Goal: Contribute content

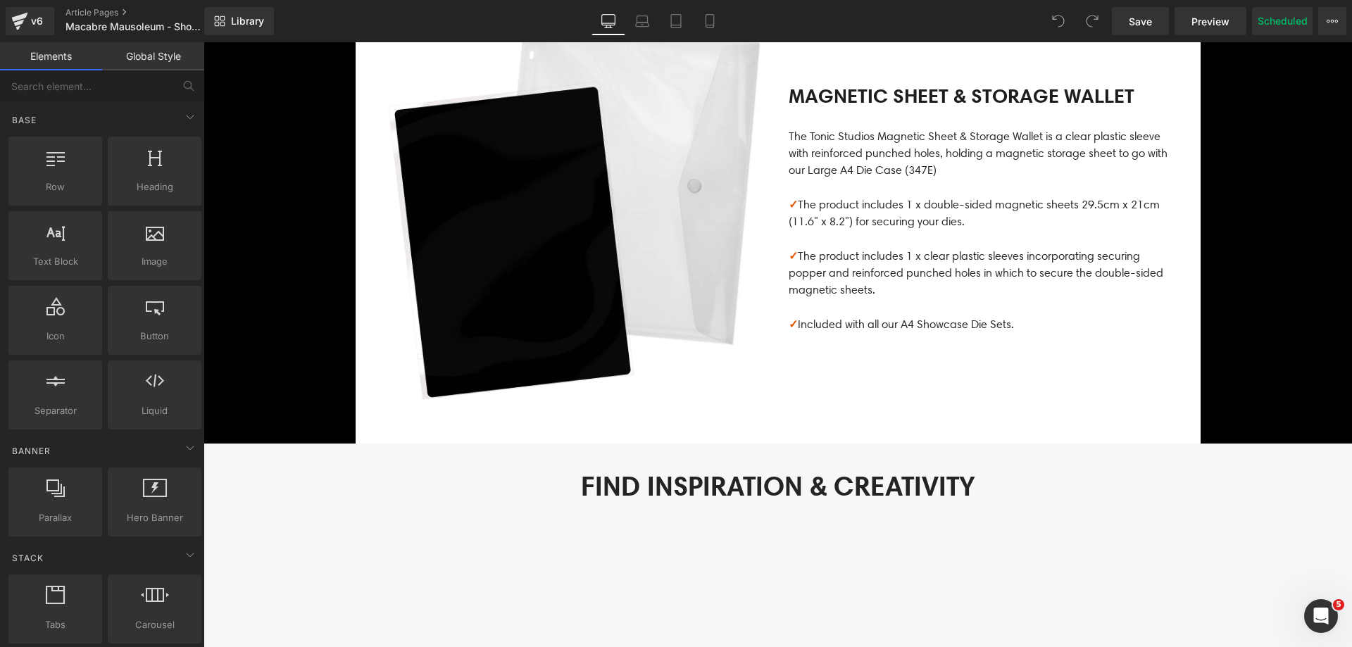
scroll to position [1619, 0]
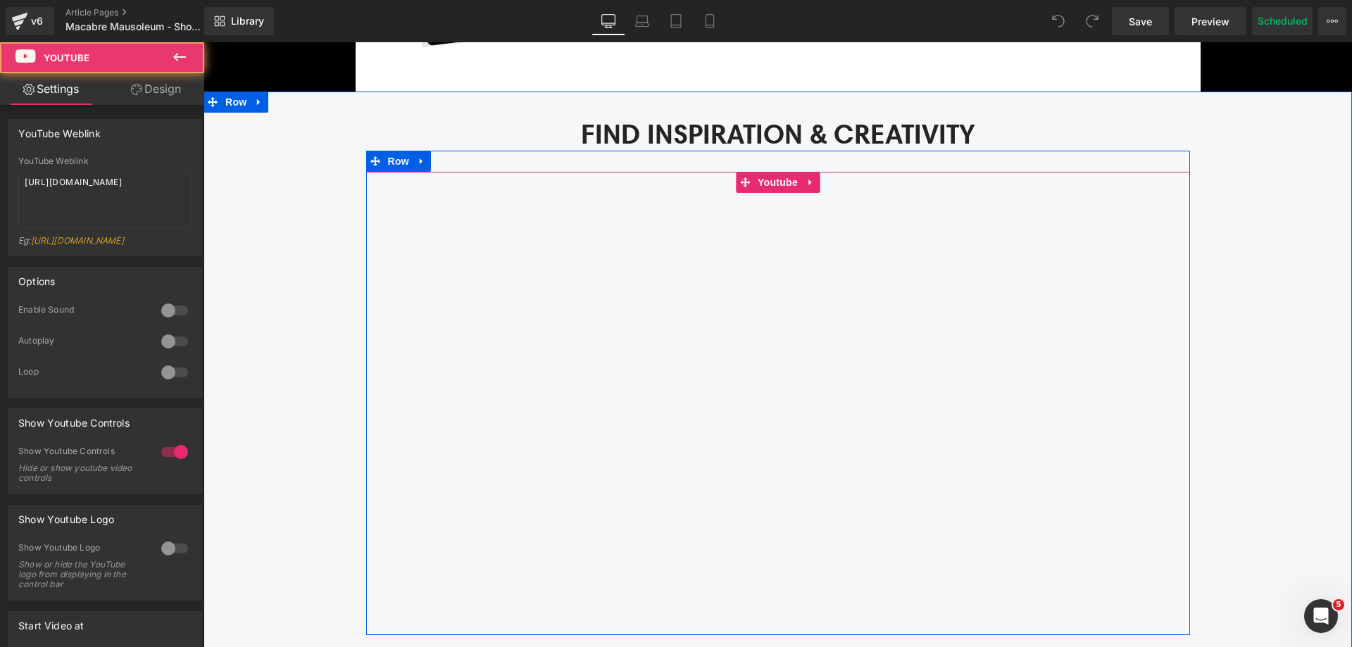
click at [775, 180] on div at bounding box center [778, 403] width 824 height 463
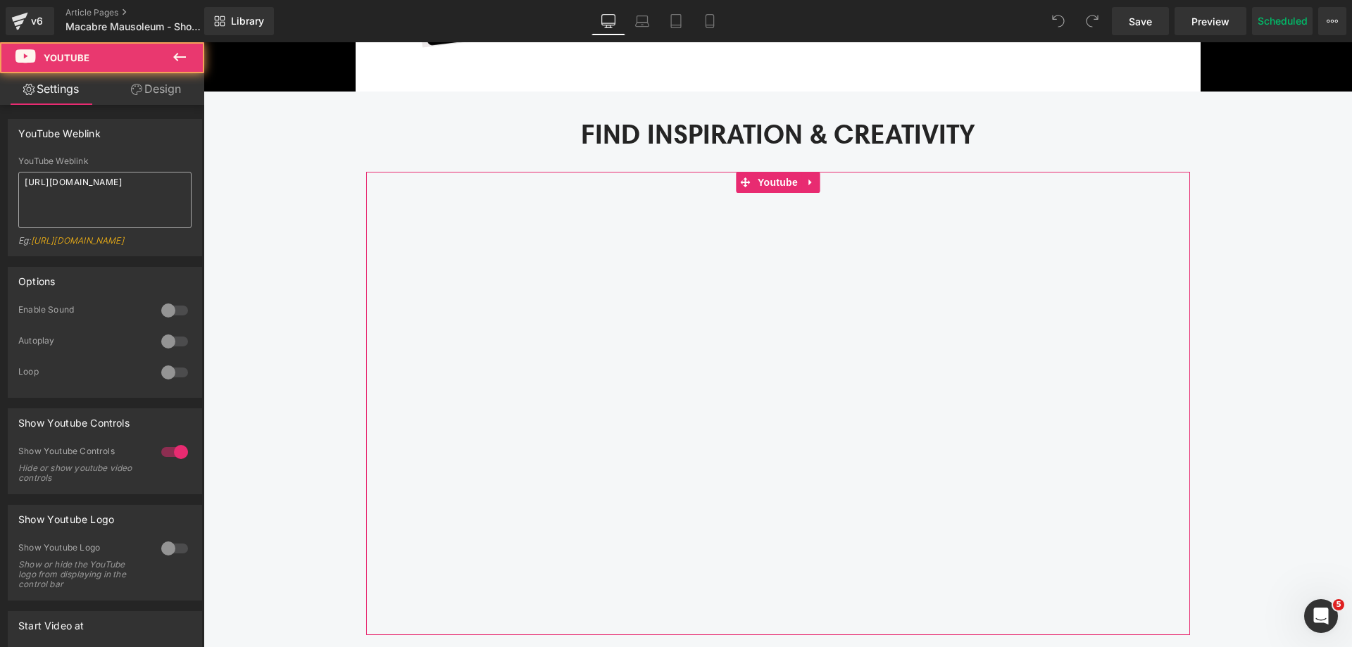
click at [156, 187] on textarea "[URL][DOMAIN_NAME]" at bounding box center [104, 200] width 173 height 56
type textarea "[URL][DOMAIN_NAME]"
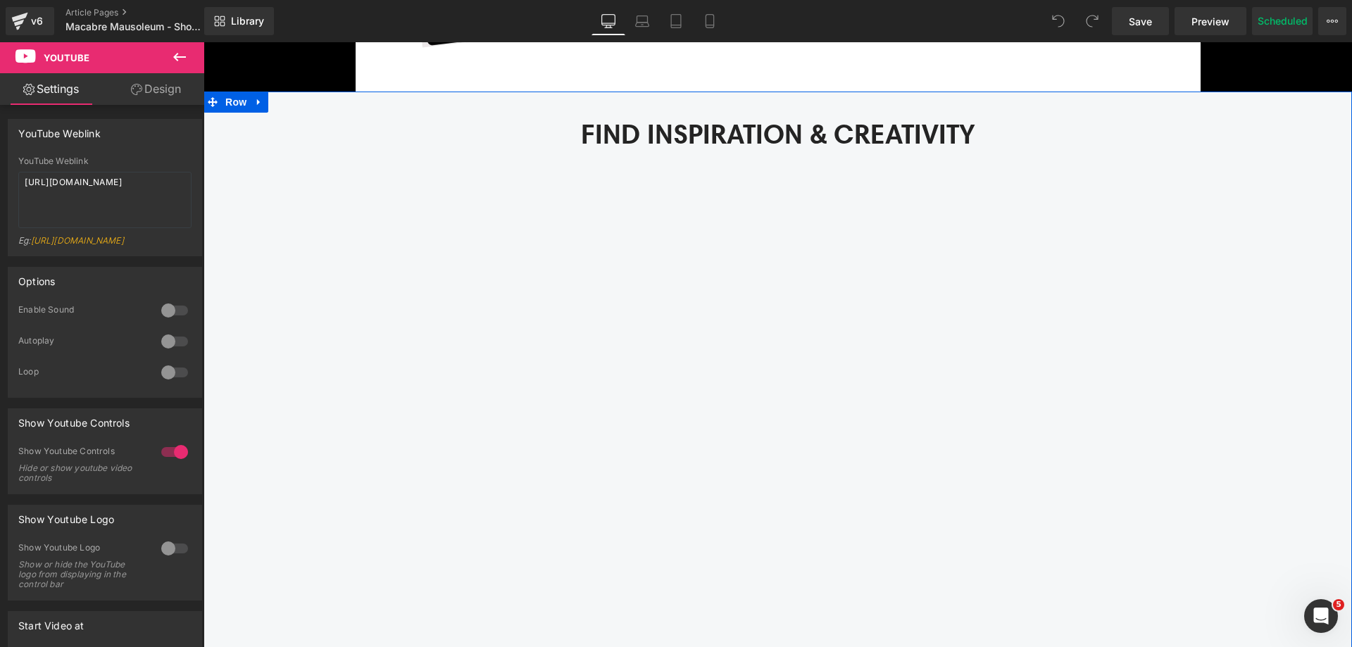
click at [304, 266] on div "Find Inspiration & Creativity Heading Youtube Row Youtube Rosh's Craft Corner T…" at bounding box center [777, 516] width 1148 height 806
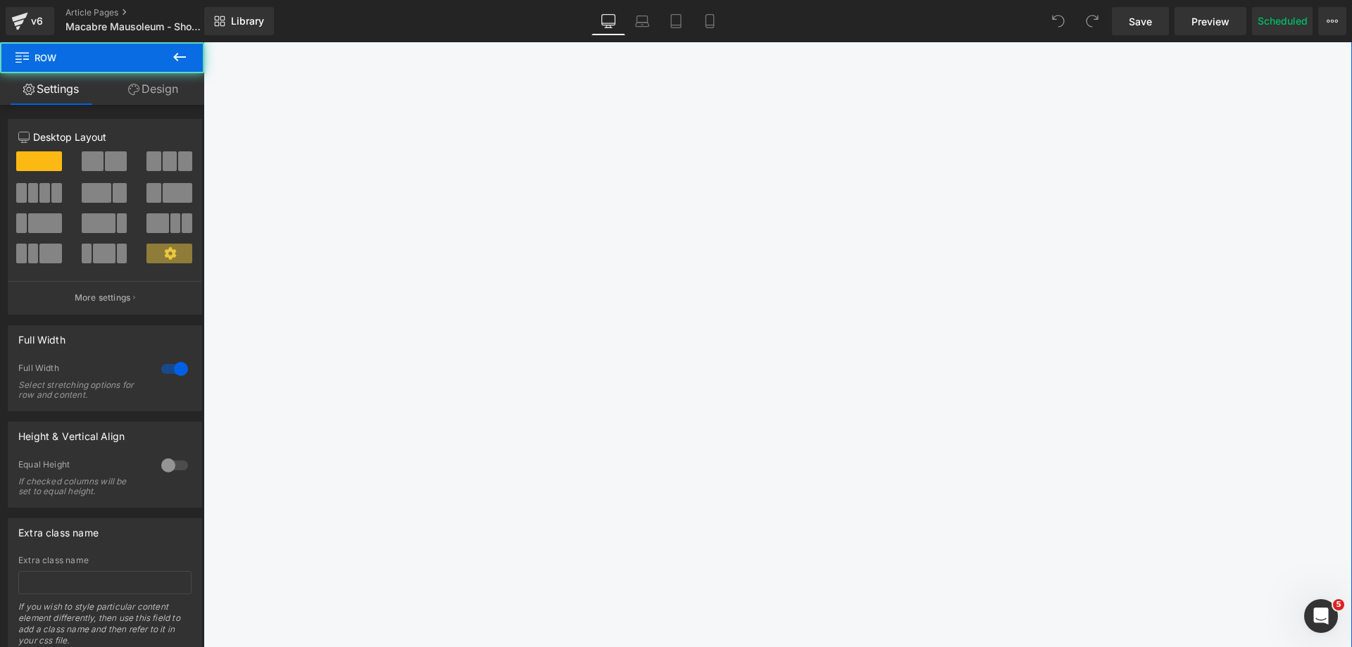
scroll to position [2041, 0]
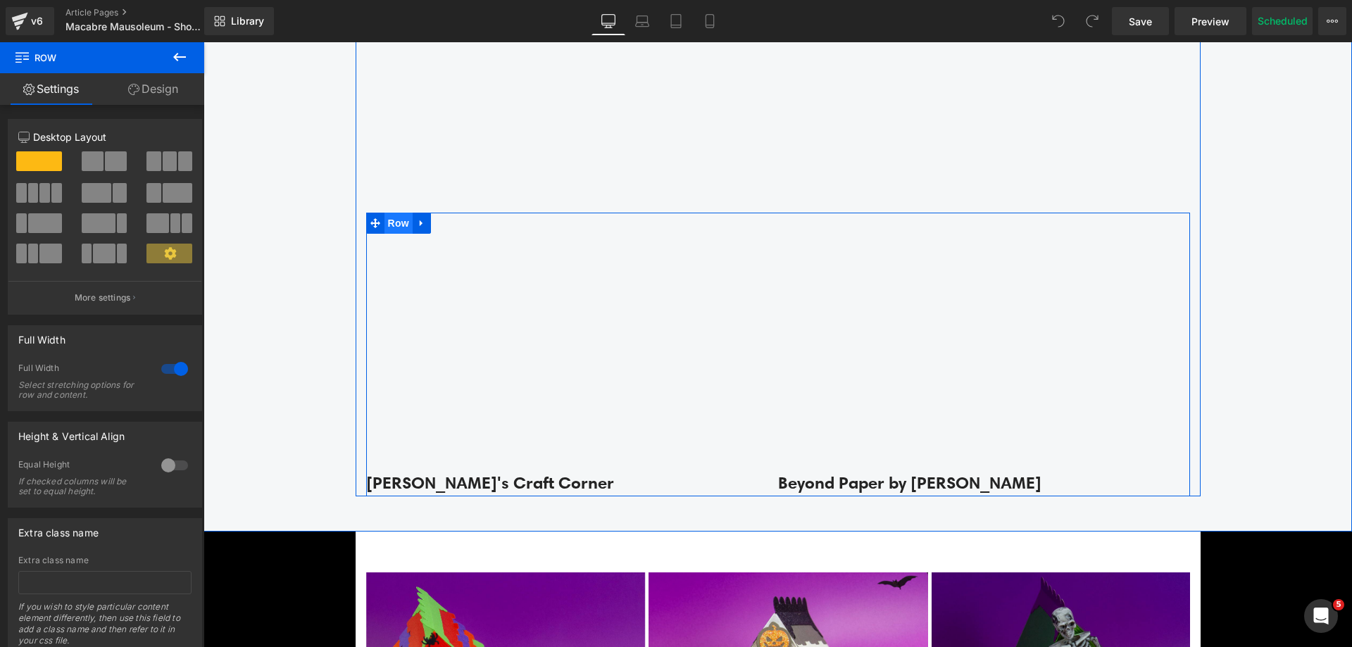
click at [384, 225] on span "Row" at bounding box center [398, 223] width 28 height 21
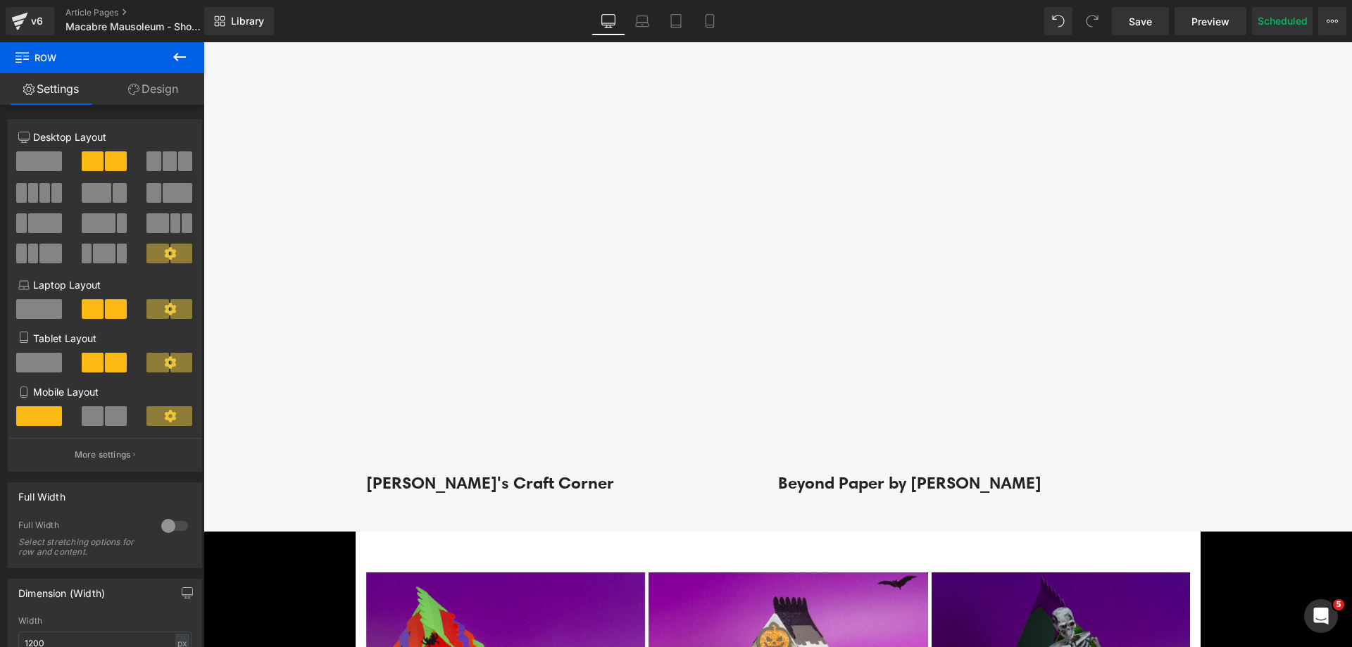
click at [184, 67] on button at bounding box center [179, 57] width 49 height 31
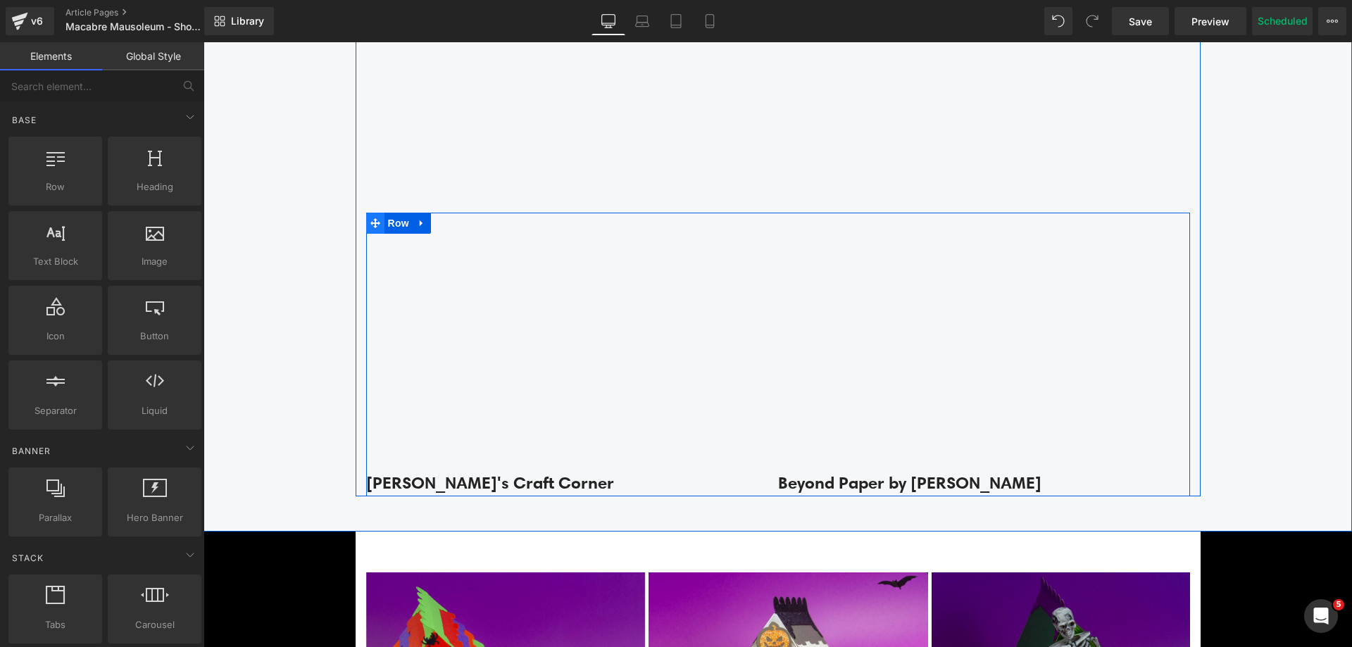
click at [377, 223] on span at bounding box center [375, 223] width 18 height 21
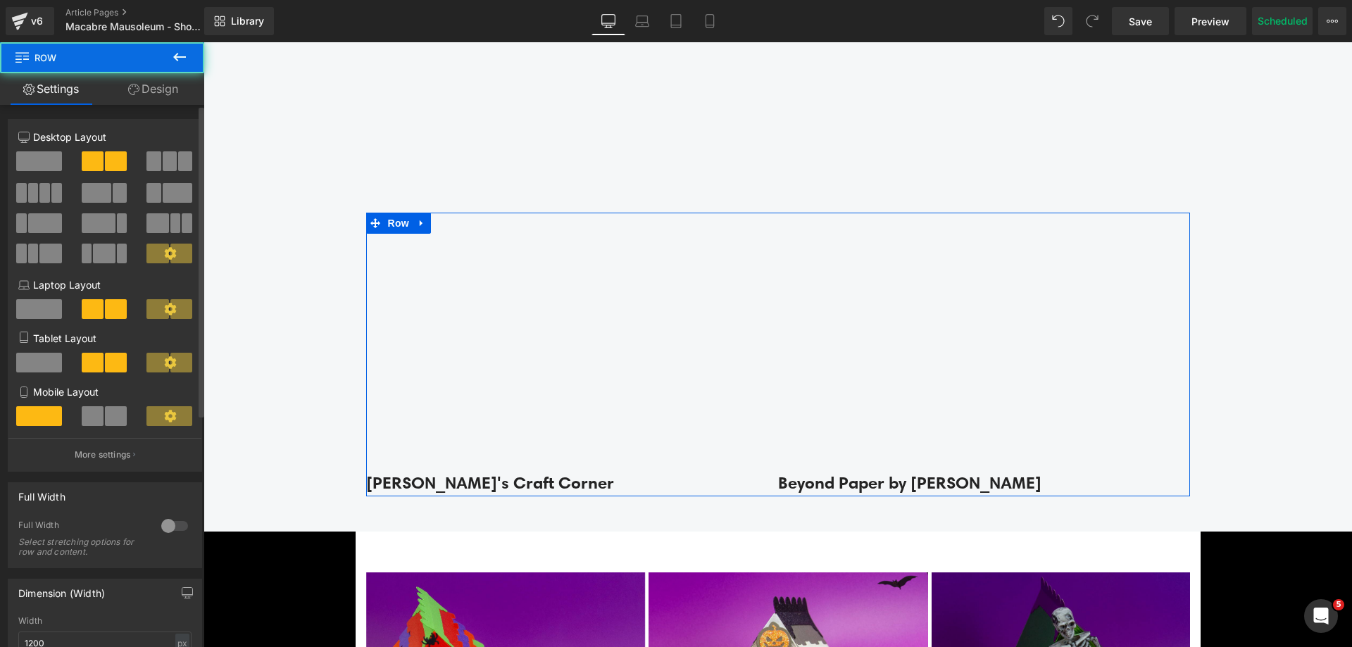
click at [54, 157] on span at bounding box center [39, 161] width 46 height 20
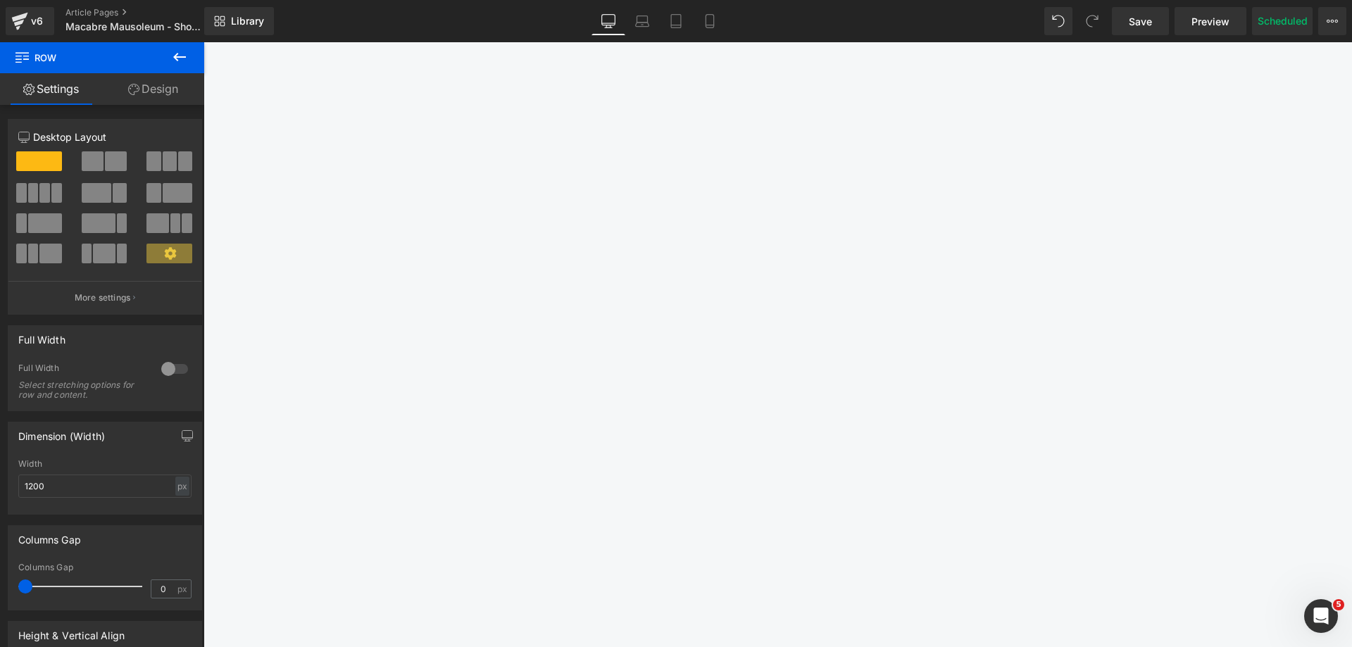
click at [181, 54] on icon at bounding box center [179, 57] width 17 height 17
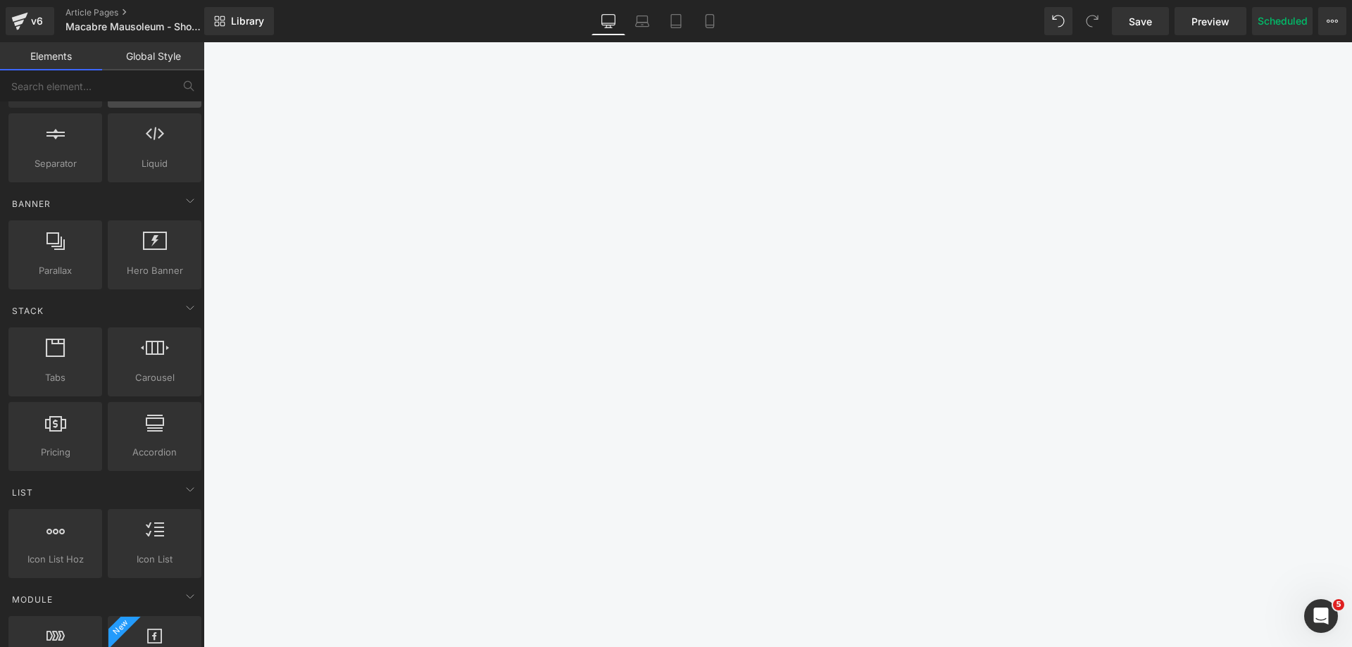
scroll to position [282, 0]
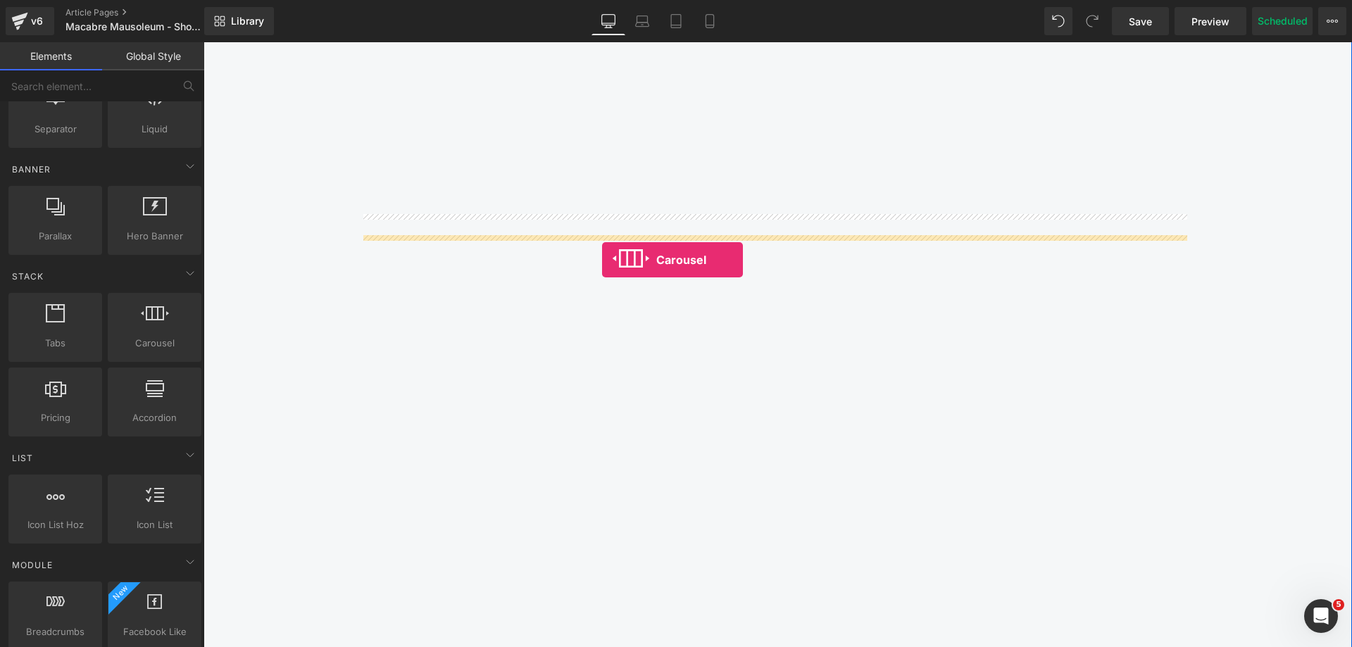
drag, startPoint x: 363, startPoint y: 375, endPoint x: 602, endPoint y: 260, distance: 265.4
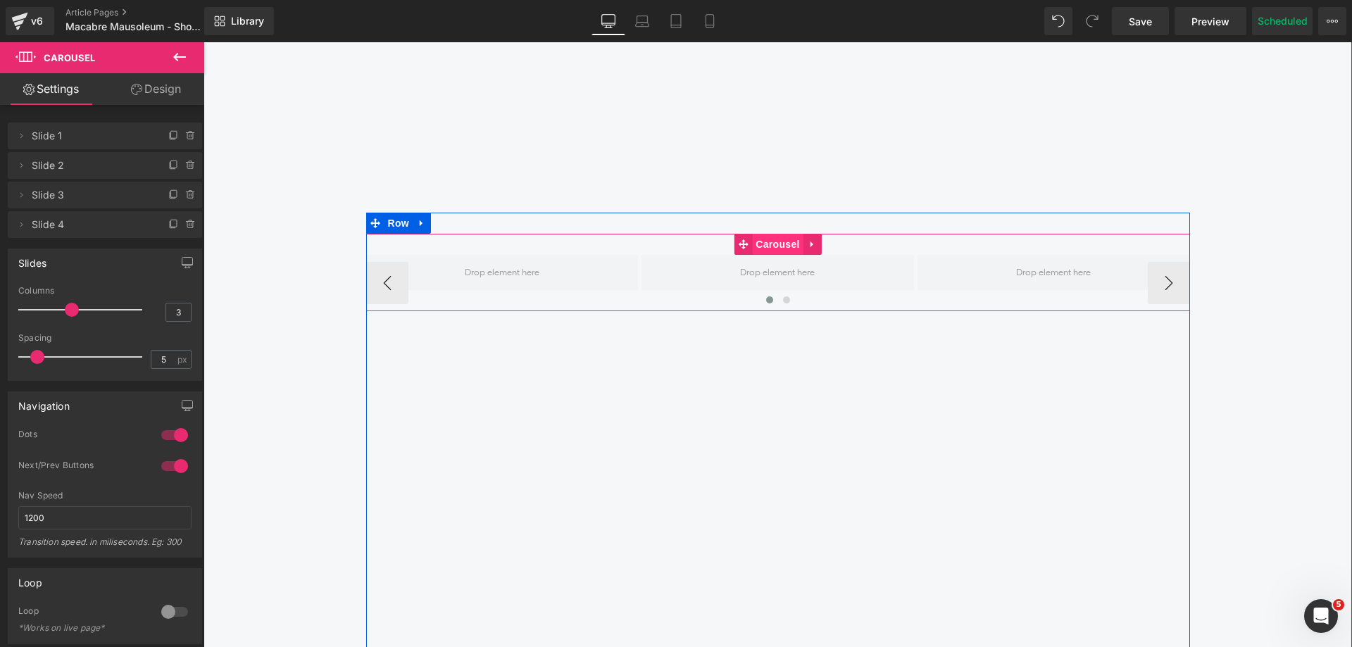
click at [762, 249] on span "Carousel" at bounding box center [777, 244] width 51 height 21
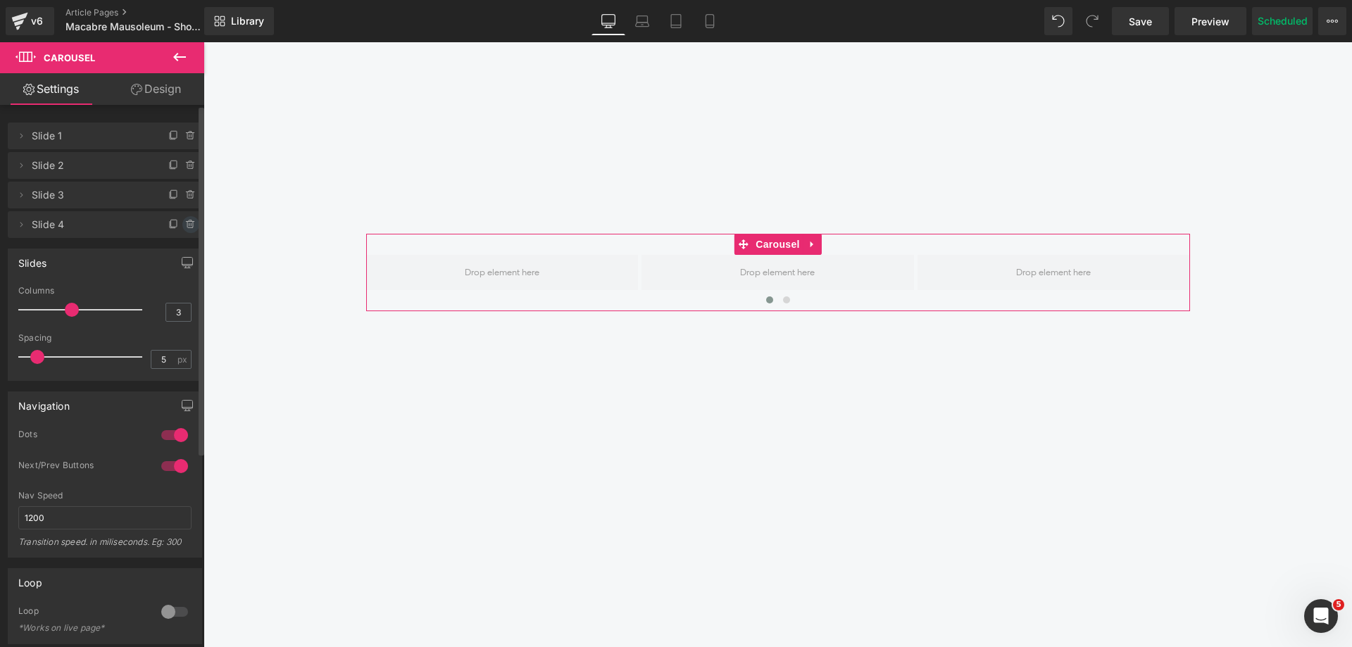
click at [189, 220] on icon at bounding box center [190, 220] width 3 height 1
click at [184, 220] on button "Delete" at bounding box center [175, 225] width 44 height 18
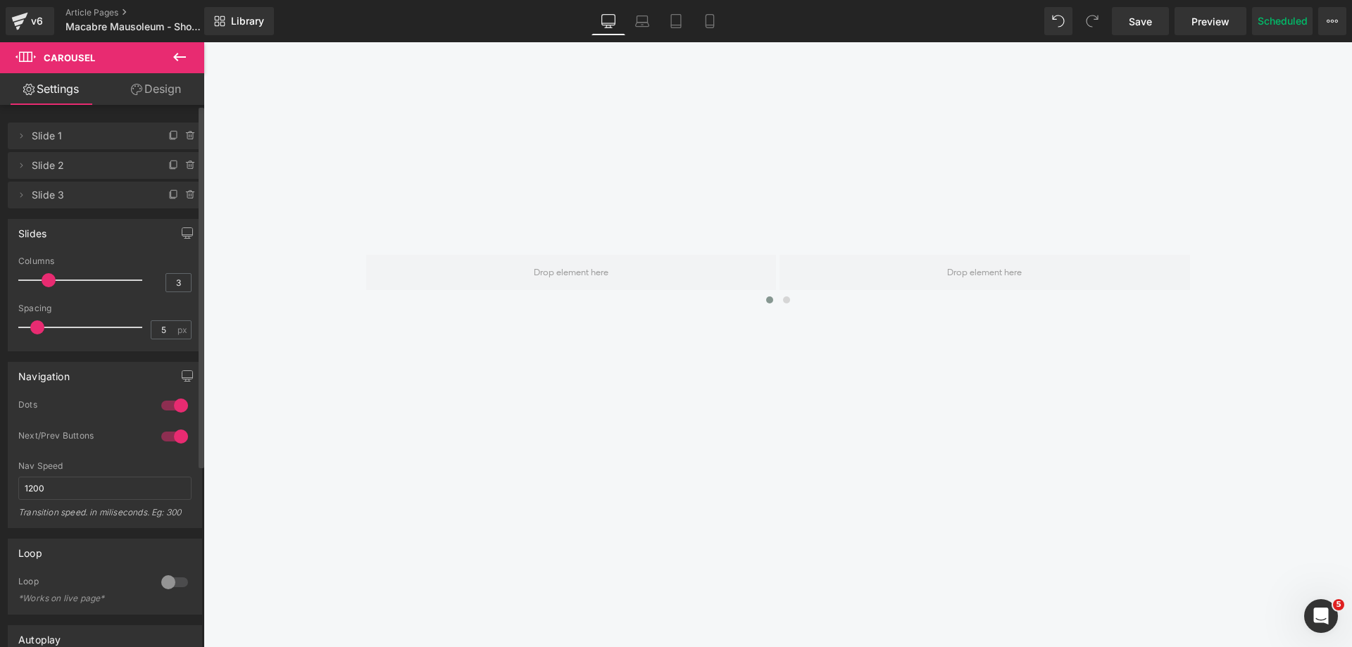
drag, startPoint x: 74, startPoint y: 277, endPoint x: 60, endPoint y: 280, distance: 14.5
click at [60, 280] on div at bounding box center [83, 280] width 117 height 28
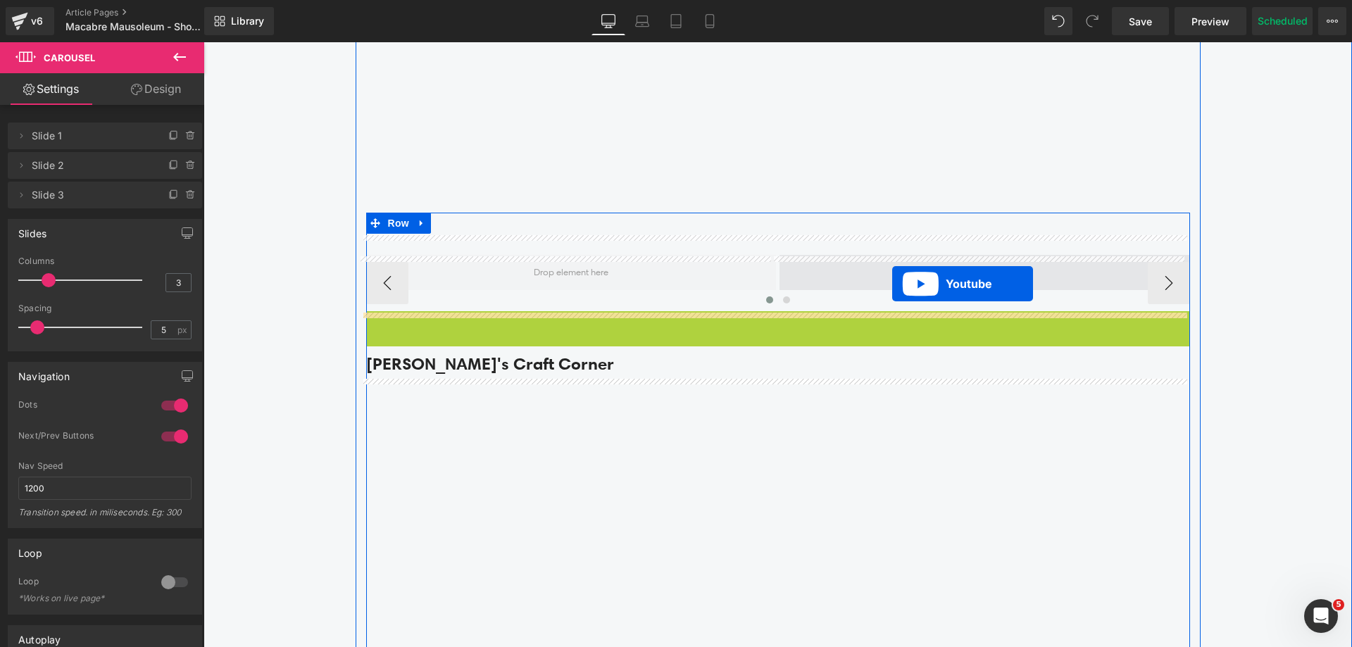
drag, startPoint x: 774, startPoint y: 325, endPoint x: 893, endPoint y: 283, distance: 126.0
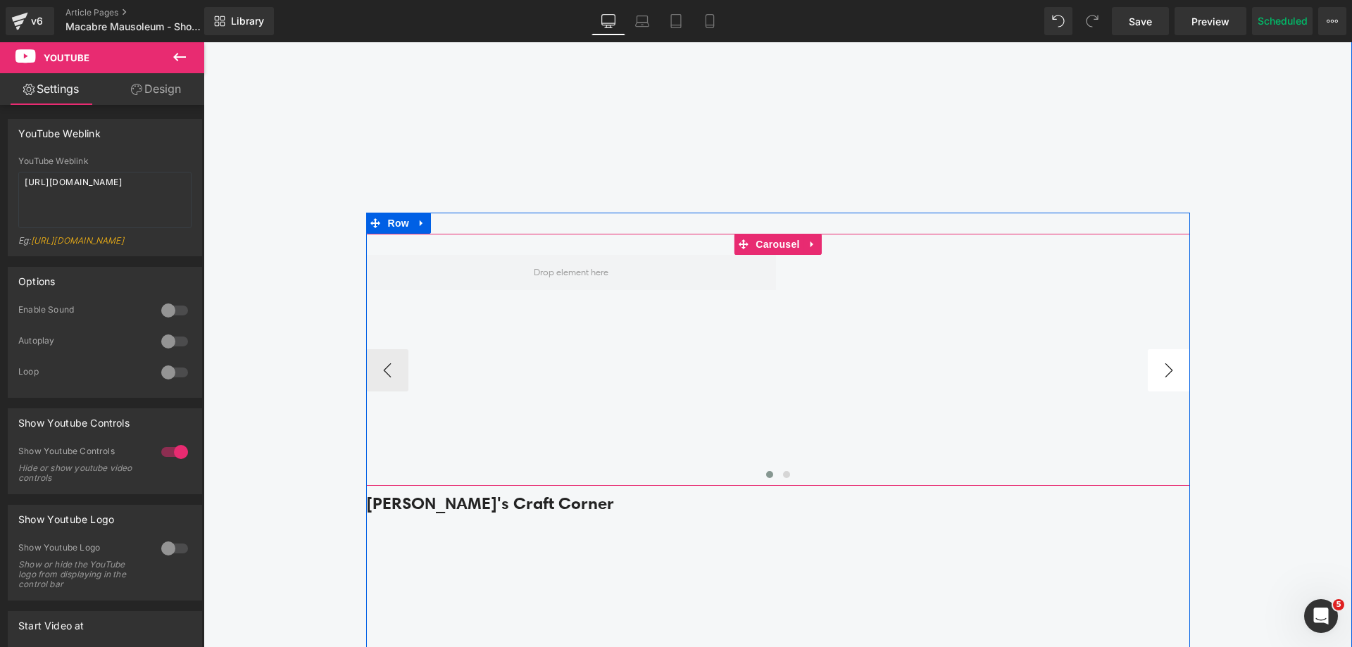
click at [1159, 375] on button "›" at bounding box center [1168, 370] width 42 height 42
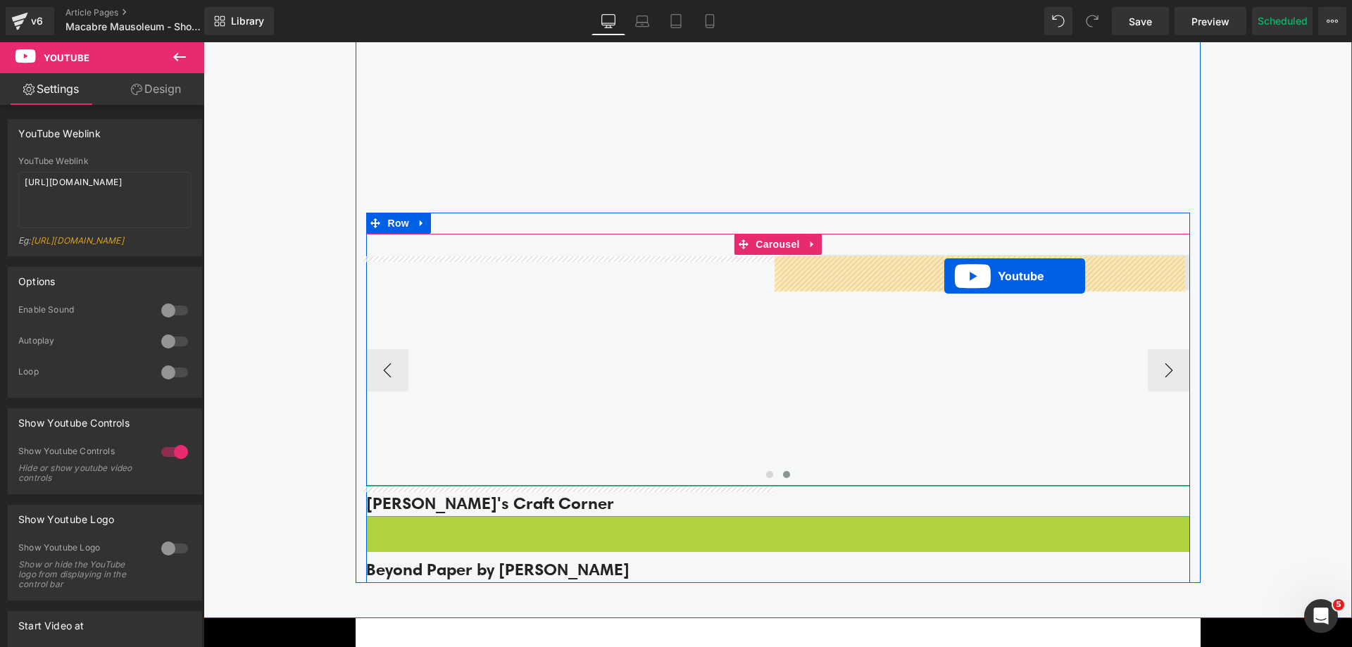
drag, startPoint x: 756, startPoint y: 526, endPoint x: 944, endPoint y: 276, distance: 312.7
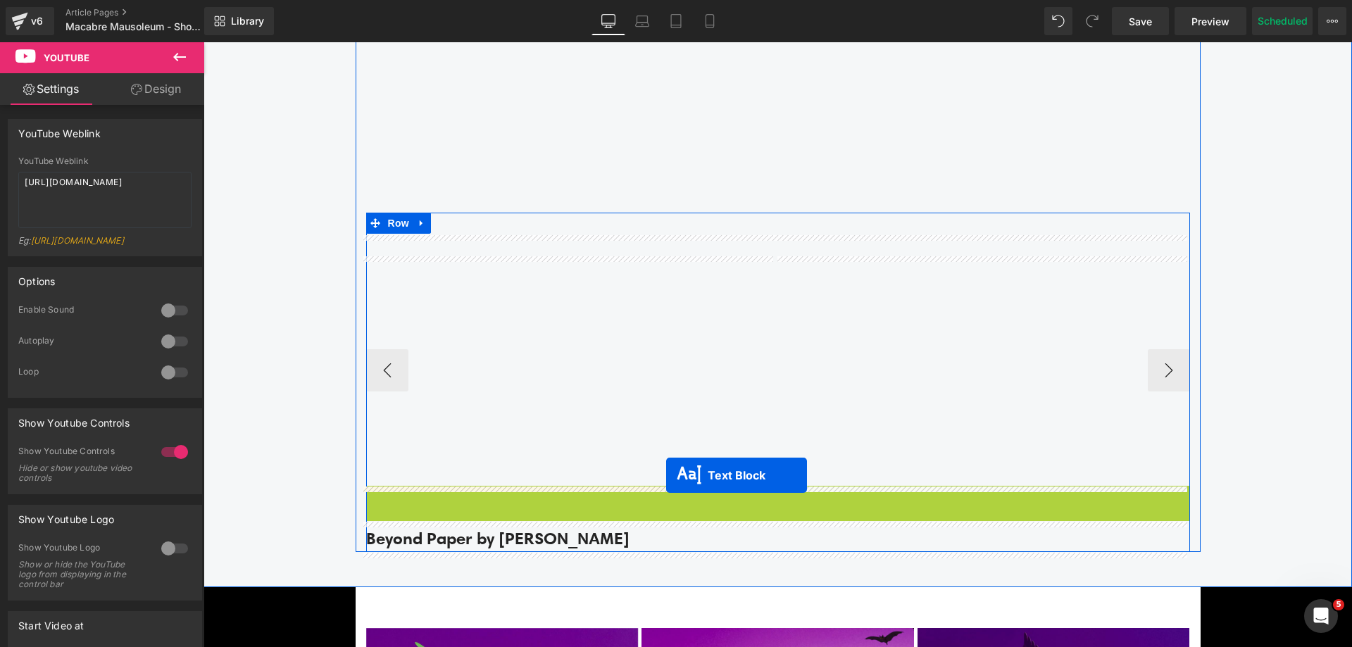
drag, startPoint x: 754, startPoint y: 507, endPoint x: 666, endPoint y: 475, distance: 93.5
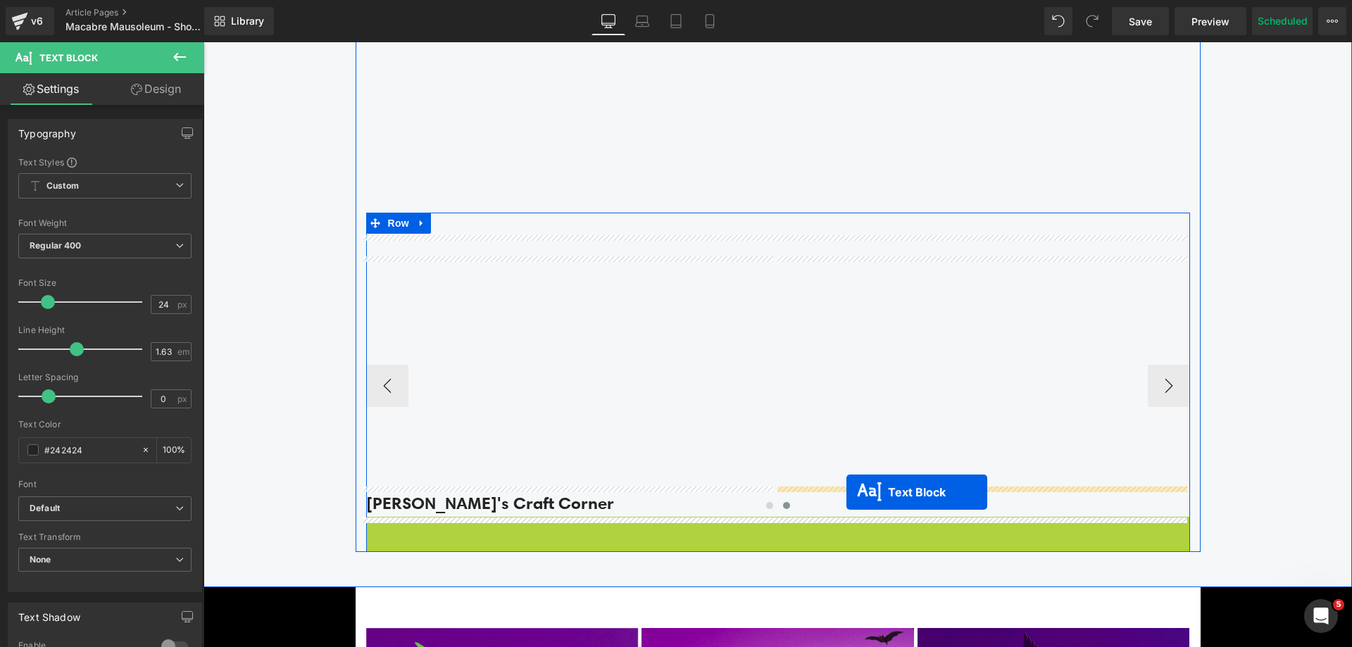
drag, startPoint x: 769, startPoint y: 529, endPoint x: 846, endPoint y: 492, distance: 86.0
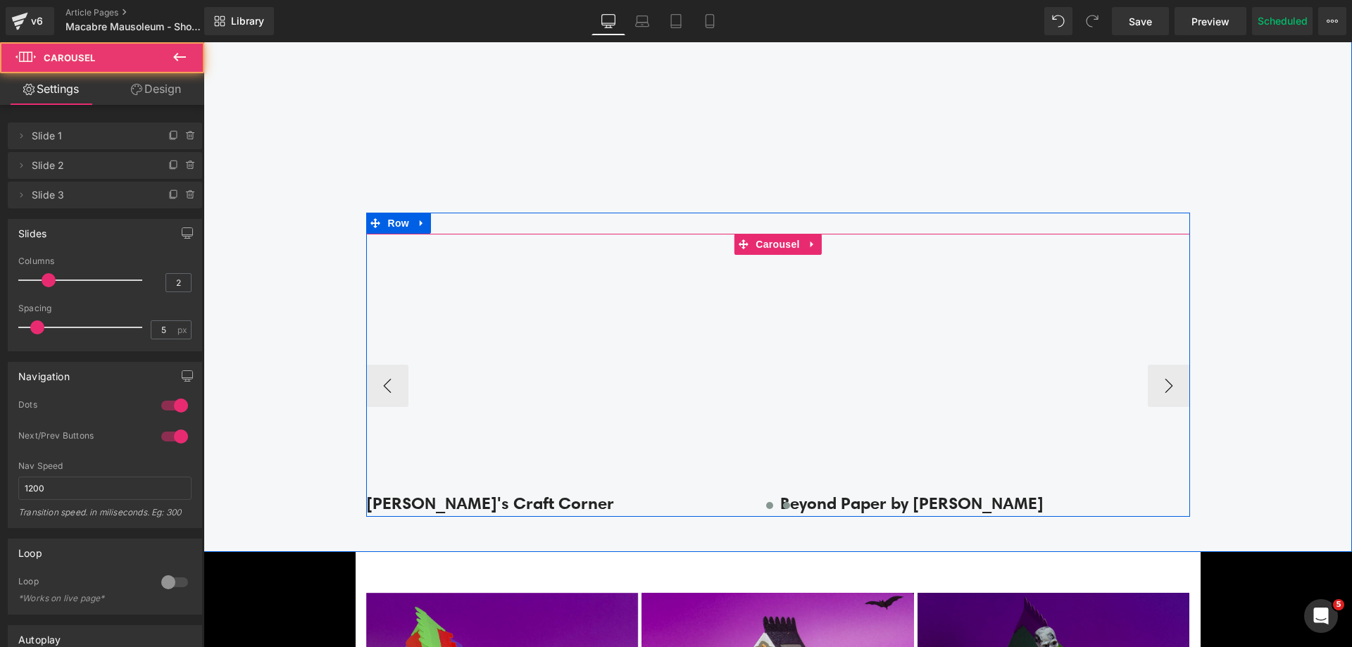
click at [767, 507] on button at bounding box center [769, 505] width 17 height 14
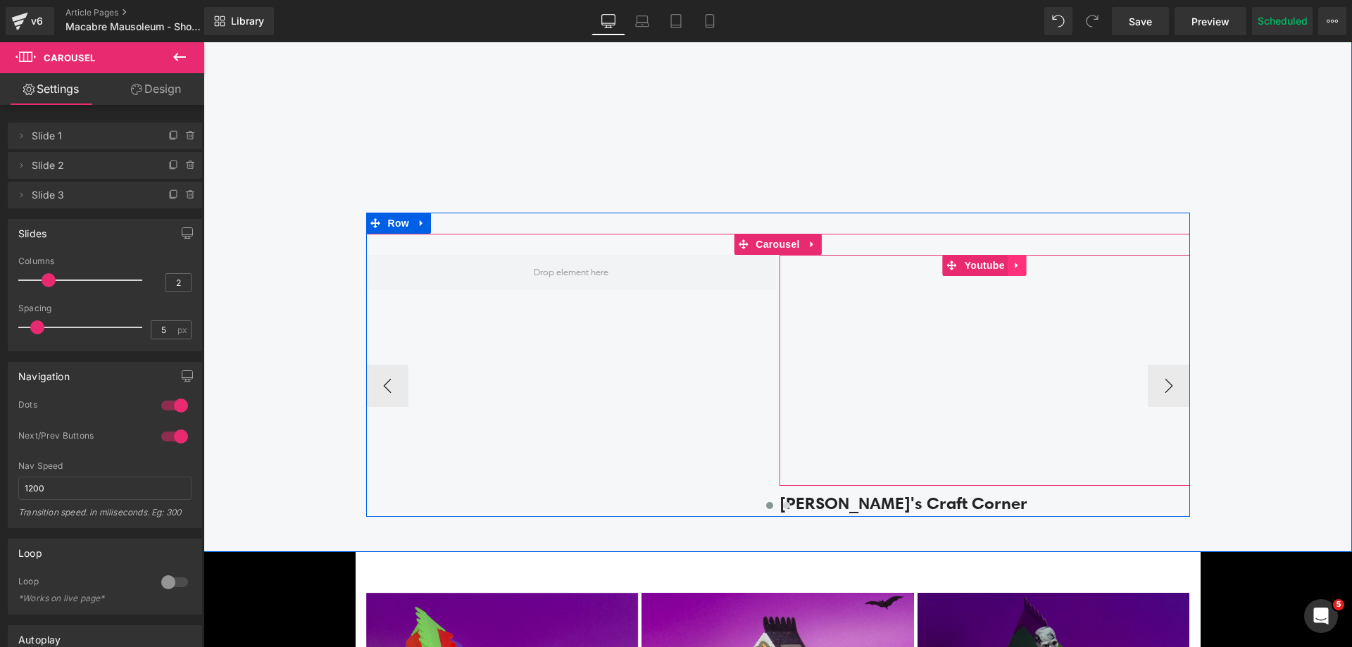
click at [1008, 267] on link at bounding box center [1017, 265] width 18 height 21
click at [999, 270] on link at bounding box center [1008, 265] width 18 height 21
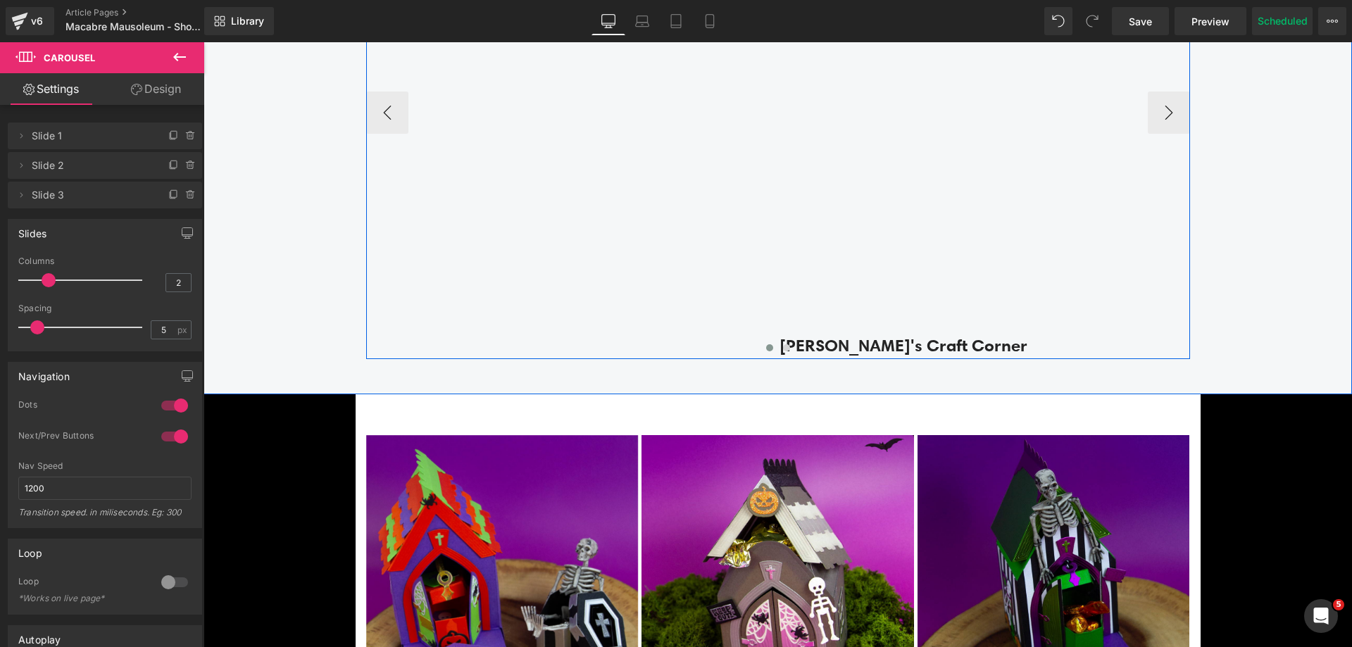
scroll to position [2078, 0]
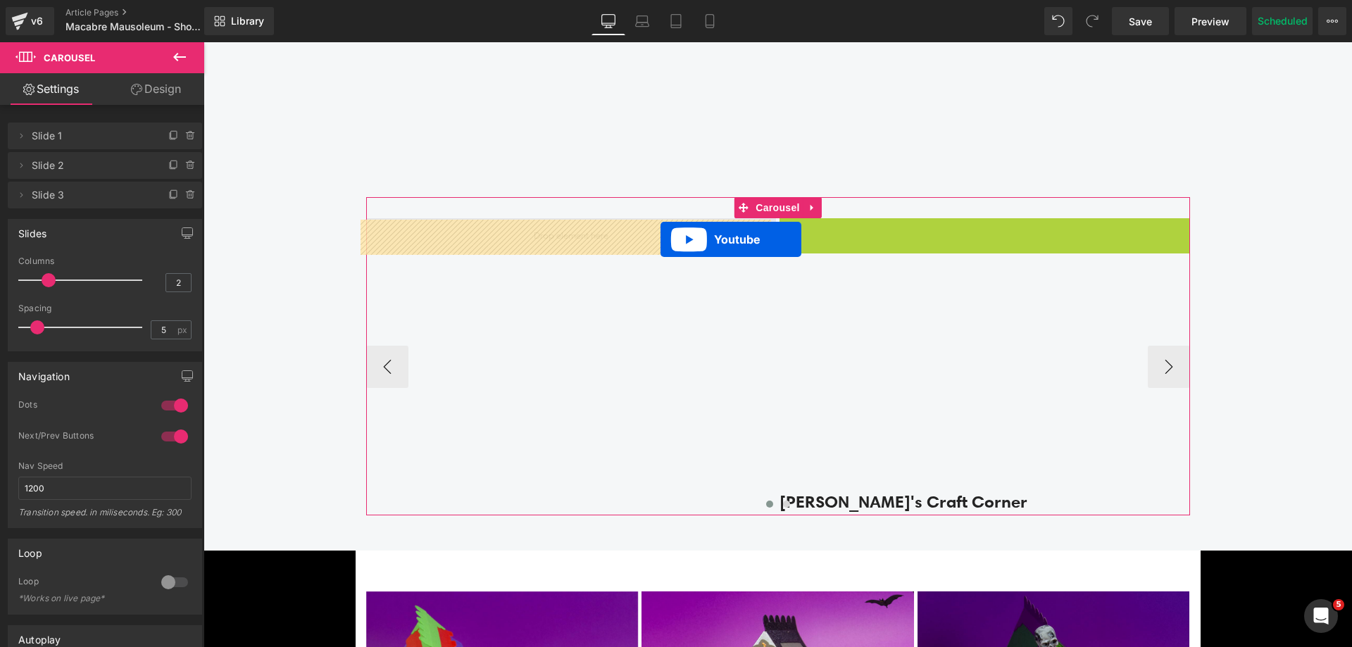
drag, startPoint x: 948, startPoint y: 229, endPoint x: 660, endPoint y: 239, distance: 287.4
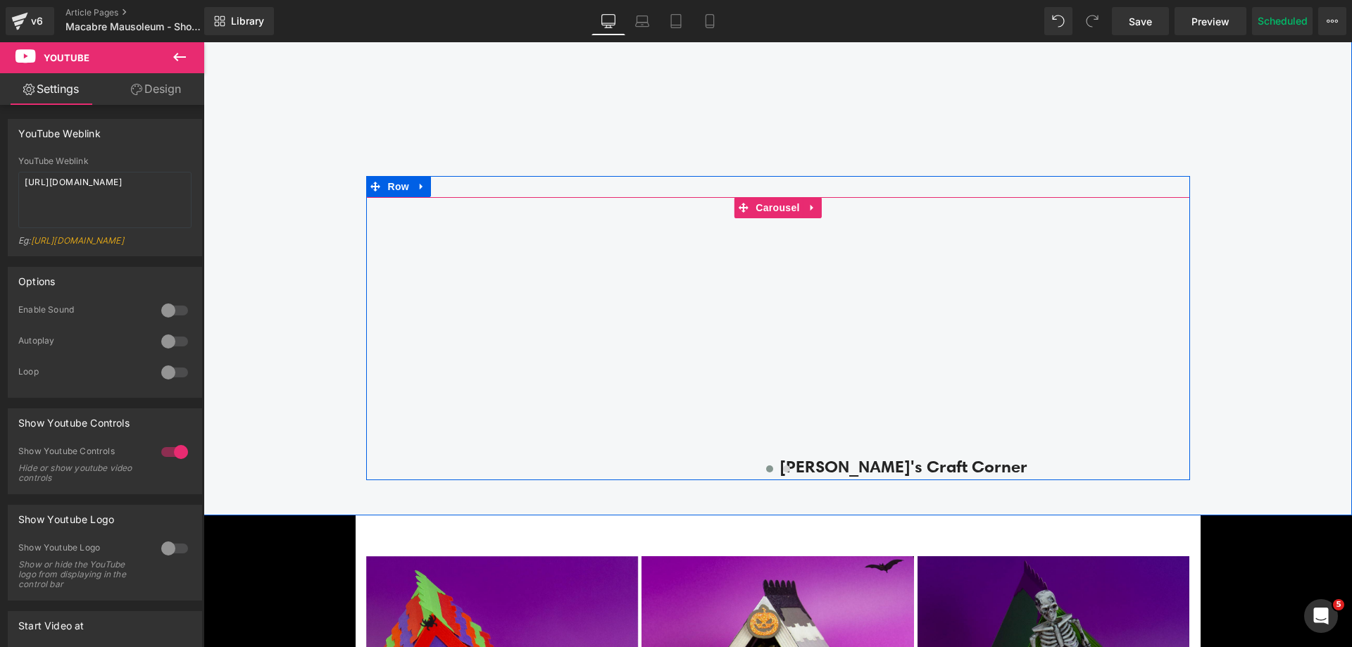
click at [1160, 459] on span "Text Block" at bounding box center [1183, 464] width 46 height 17
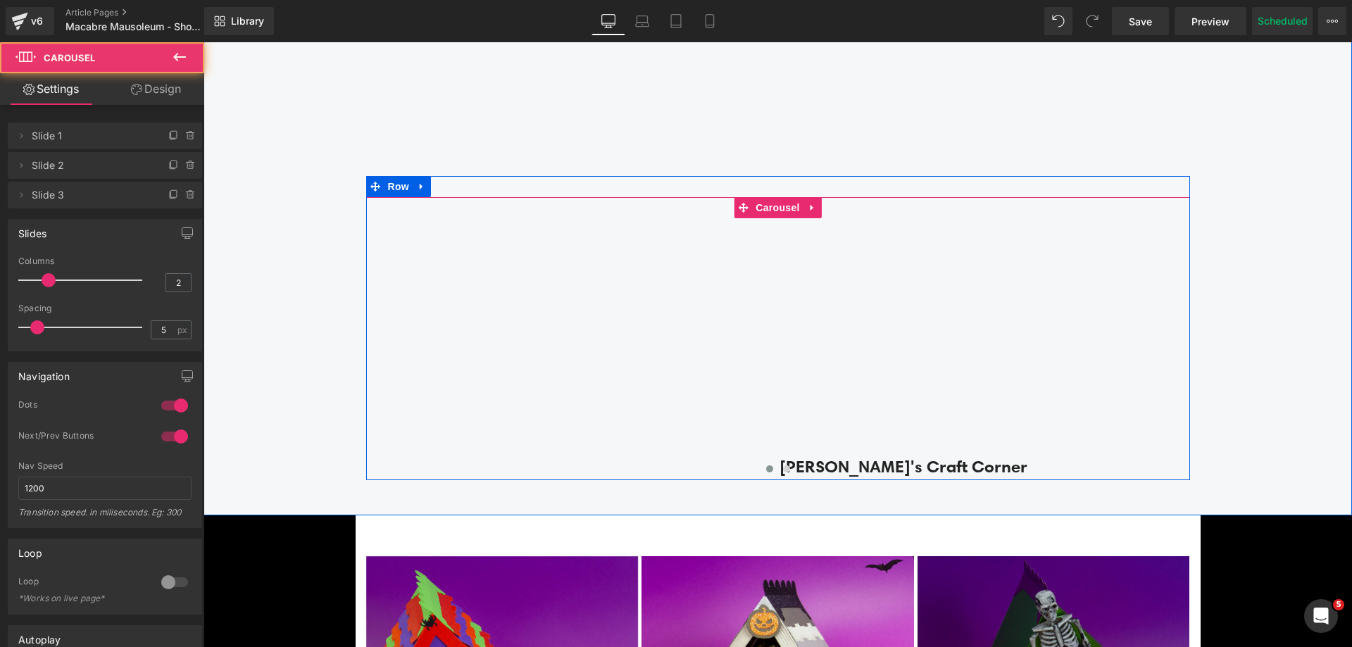
click at [967, 465] on div at bounding box center [778, 472] width 824 height 20
click at [912, 495] on div "Find Inspiration & Creativity Heading Youtube Row Youtube Youtube Rosh's Craft …" at bounding box center [777, 74] width 1148 height 883
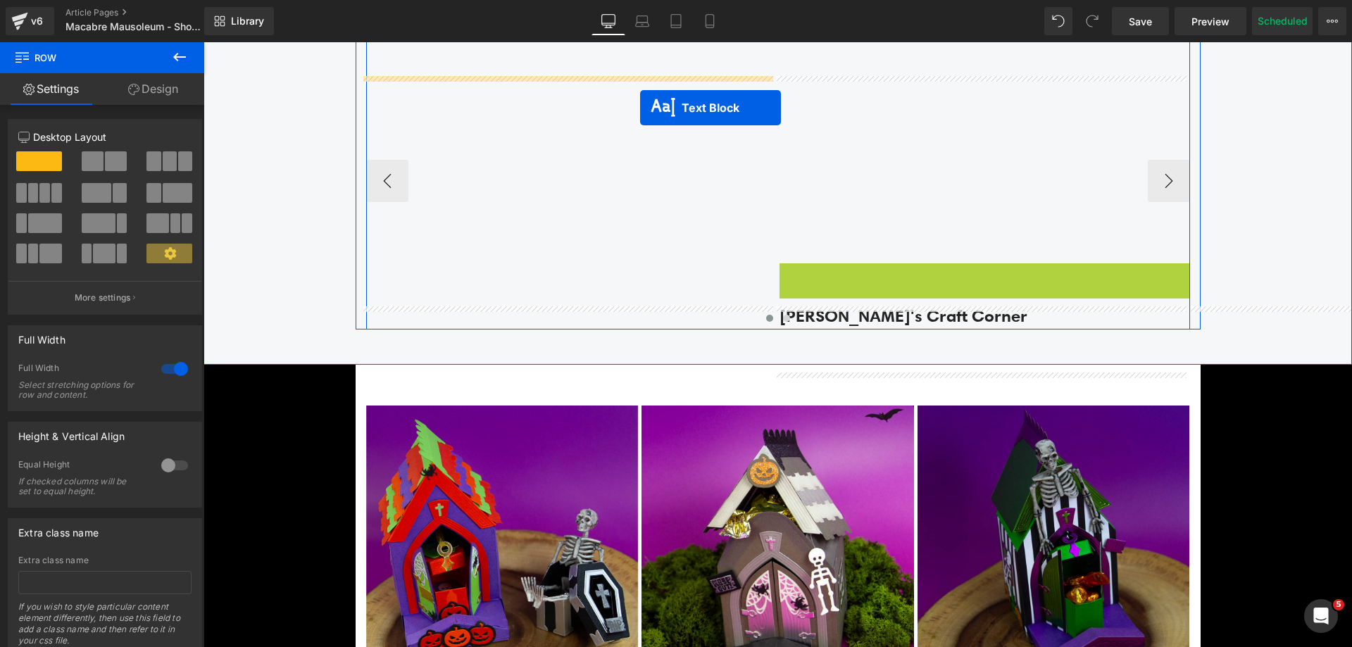
scroll to position [2222, 0]
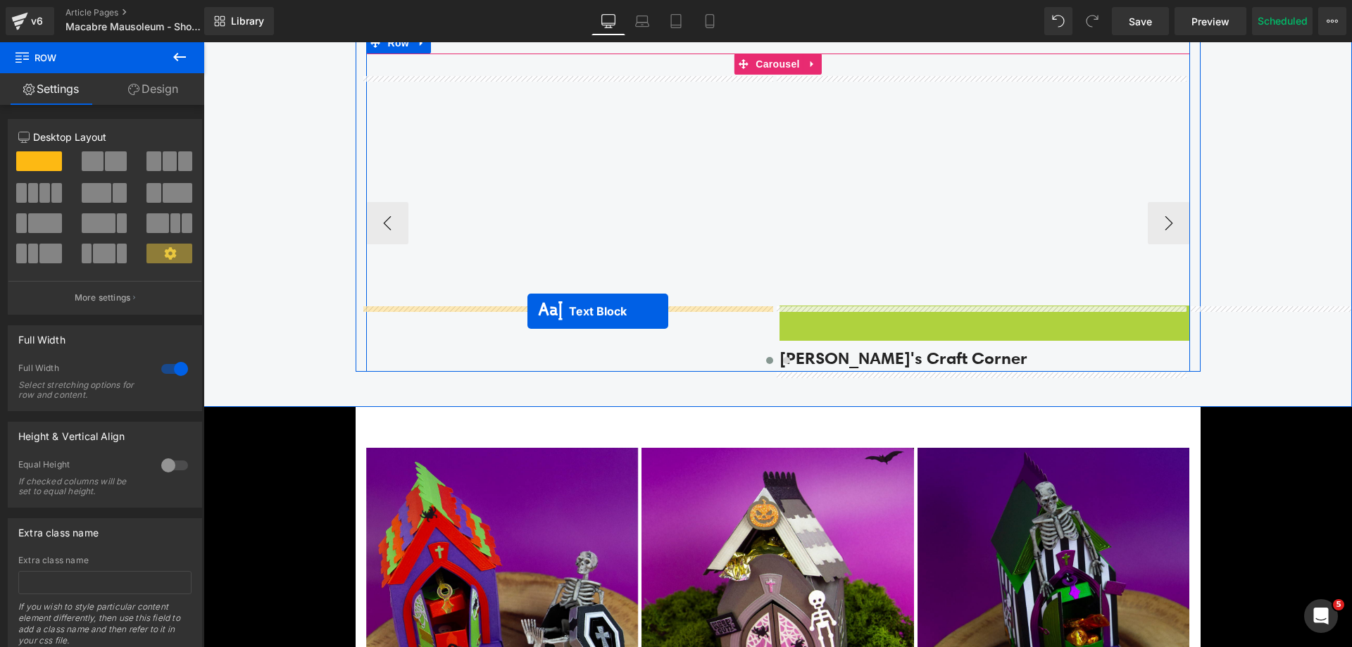
drag, startPoint x: 945, startPoint y: 83, endPoint x: 527, endPoint y: 311, distance: 475.7
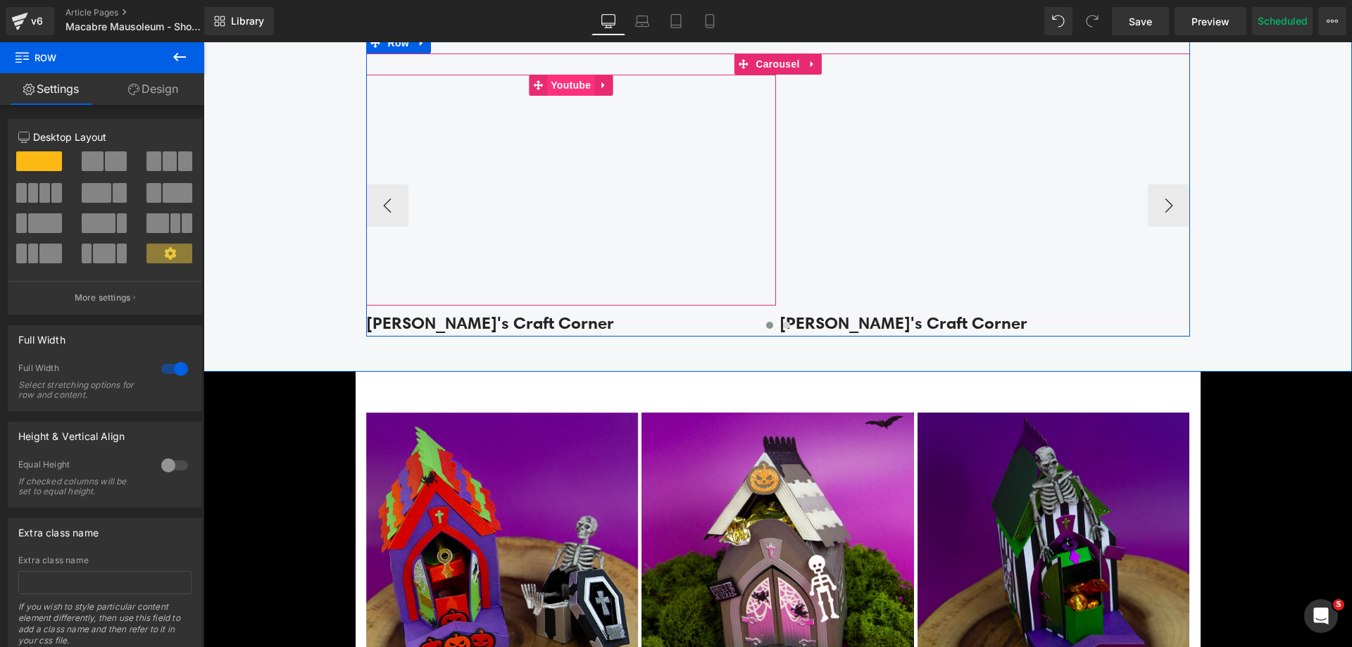
click at [567, 86] on span "Youtube" at bounding box center [570, 85] width 47 height 21
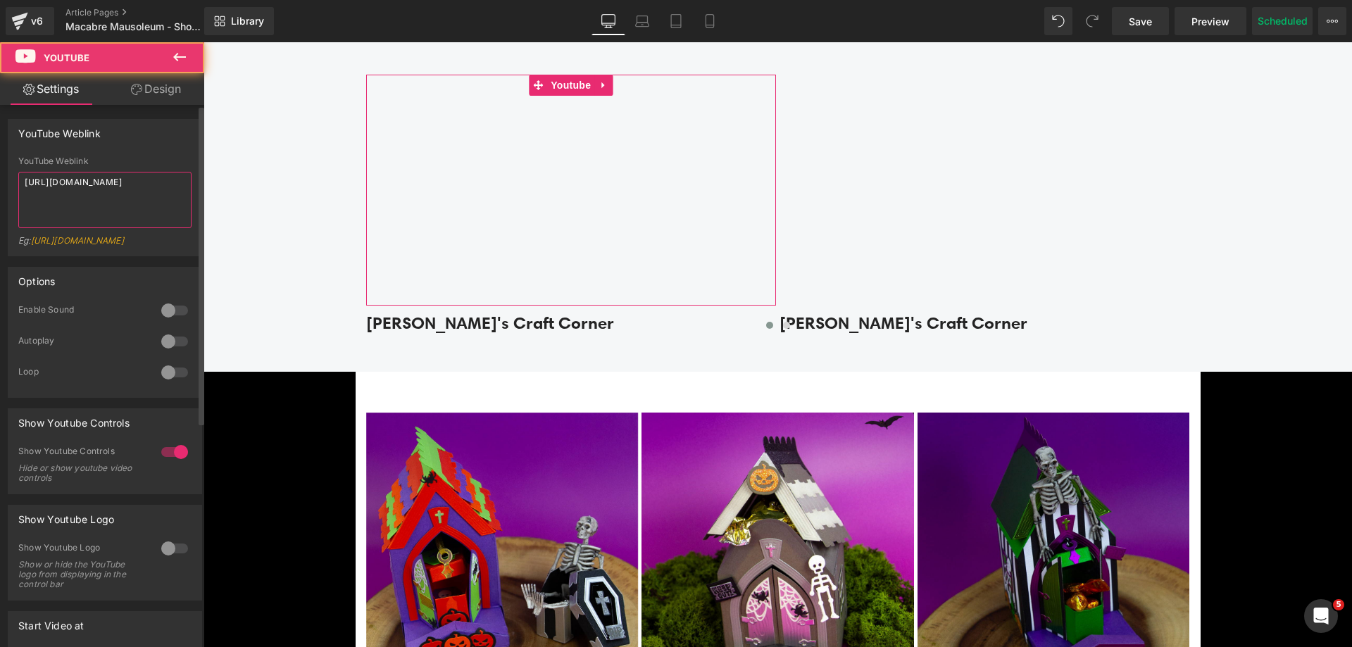
click at [127, 191] on textarea "[URL][DOMAIN_NAME]" at bounding box center [104, 200] width 173 height 56
paste textarea "X0uRxBL4flU"
type textarea "[URL][DOMAIN_NAME]"
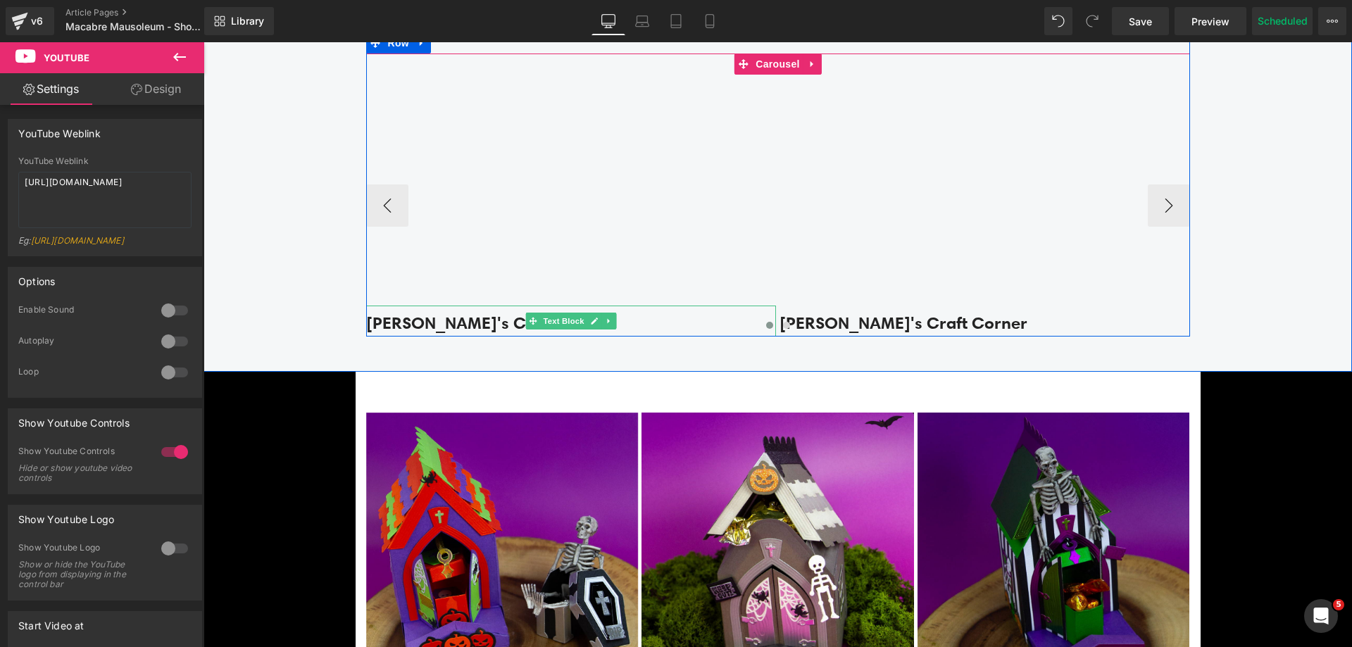
click at [510, 316] on strong "[PERSON_NAME]'s Craft Corner" at bounding box center [490, 322] width 248 height 21
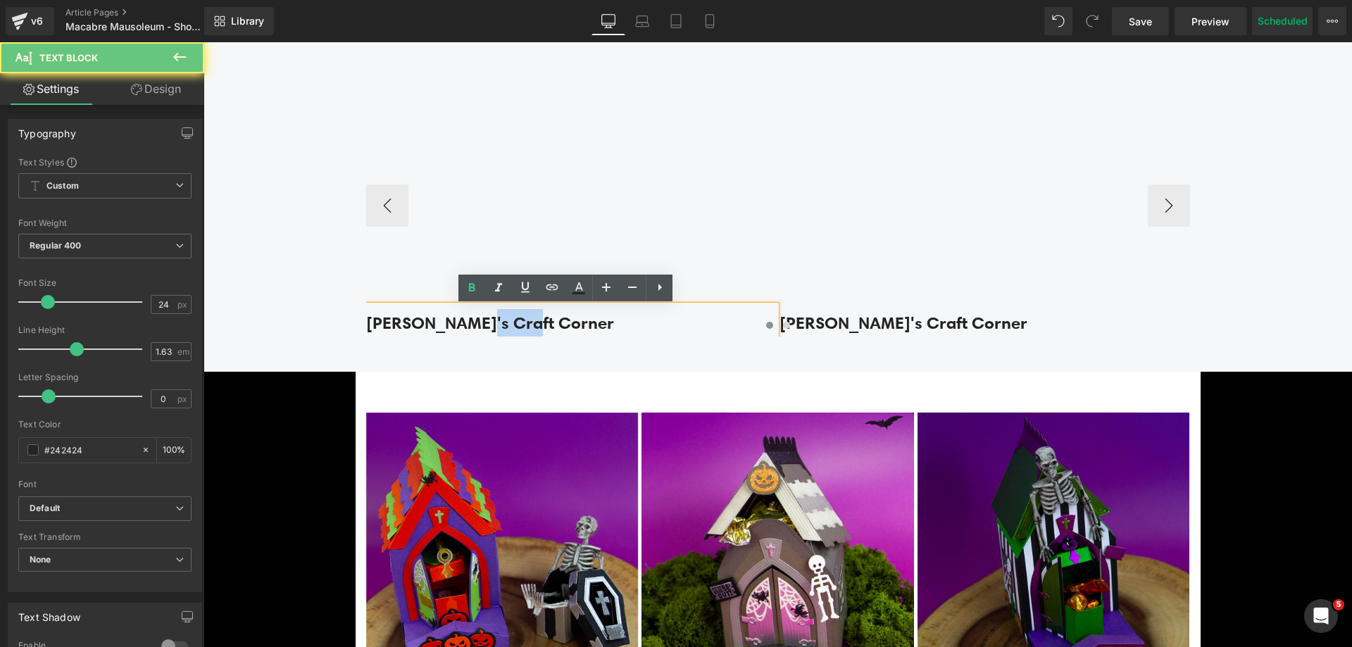
click at [510, 316] on strong "[PERSON_NAME]'s Craft Corner" at bounding box center [490, 322] width 248 height 21
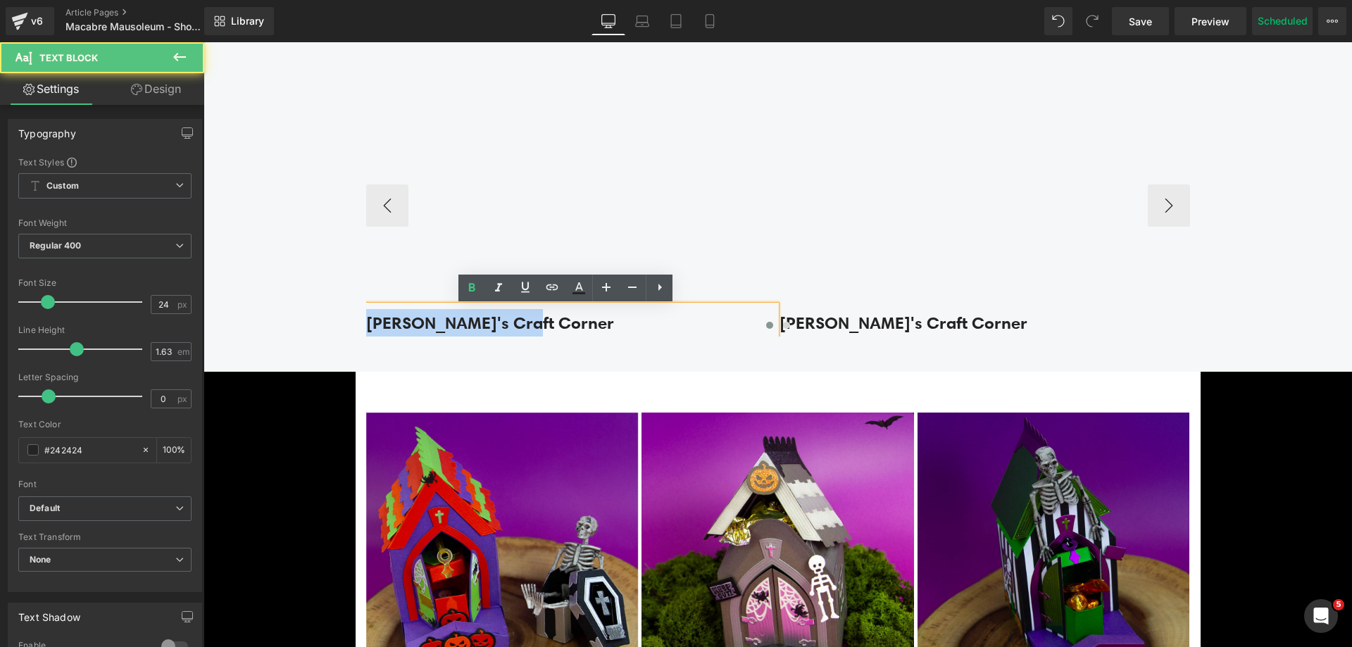
click at [511, 316] on strong "[PERSON_NAME]'s Craft Corner" at bounding box center [490, 322] width 248 height 21
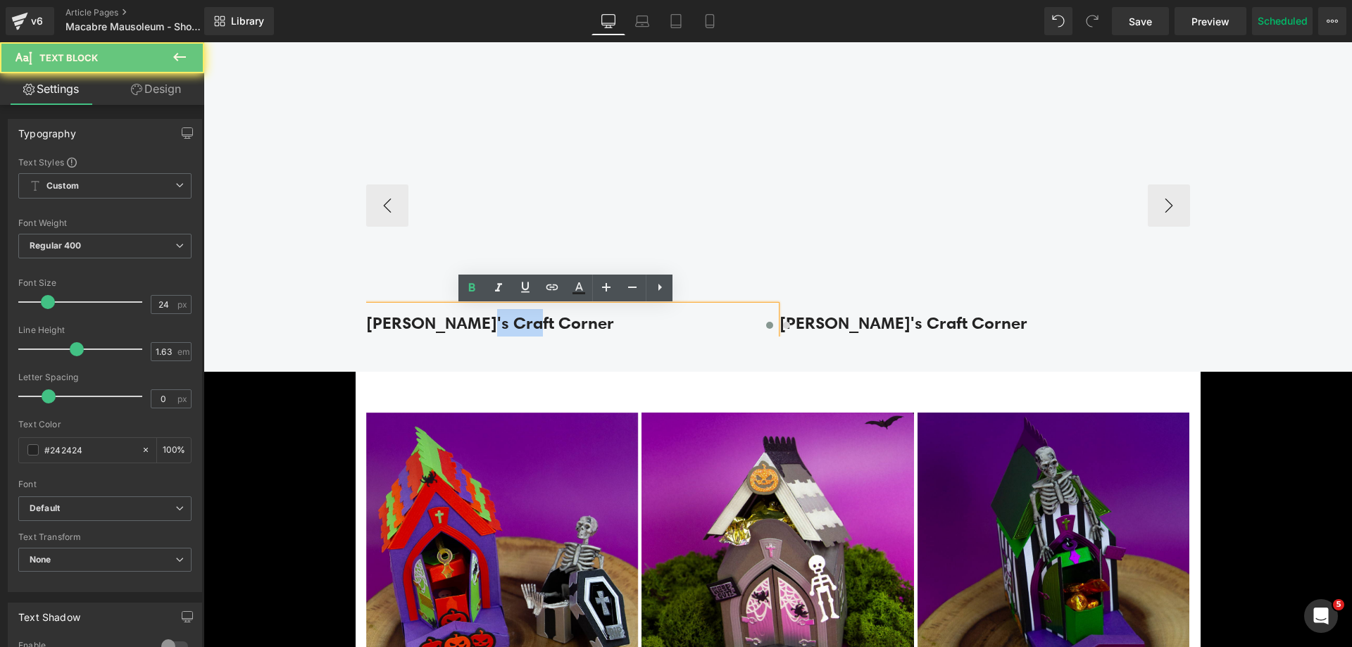
click at [511, 316] on strong "[PERSON_NAME]'s Craft Corner" at bounding box center [490, 322] width 248 height 21
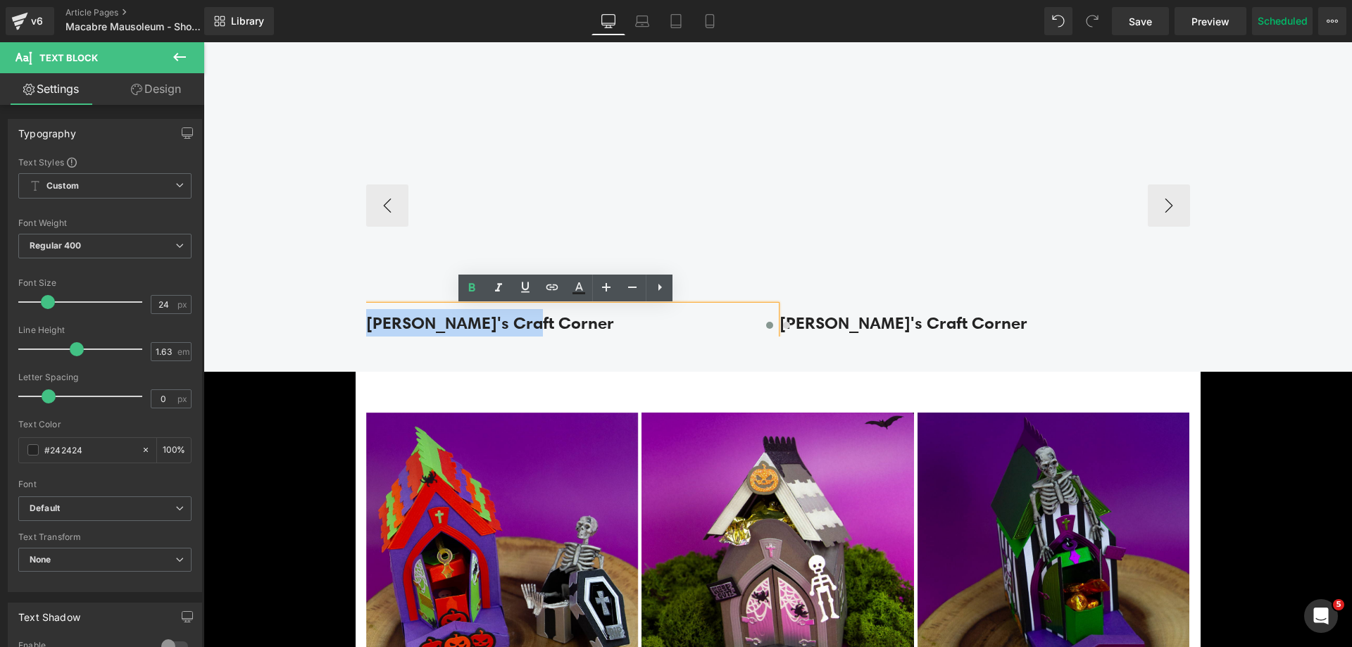
paste div
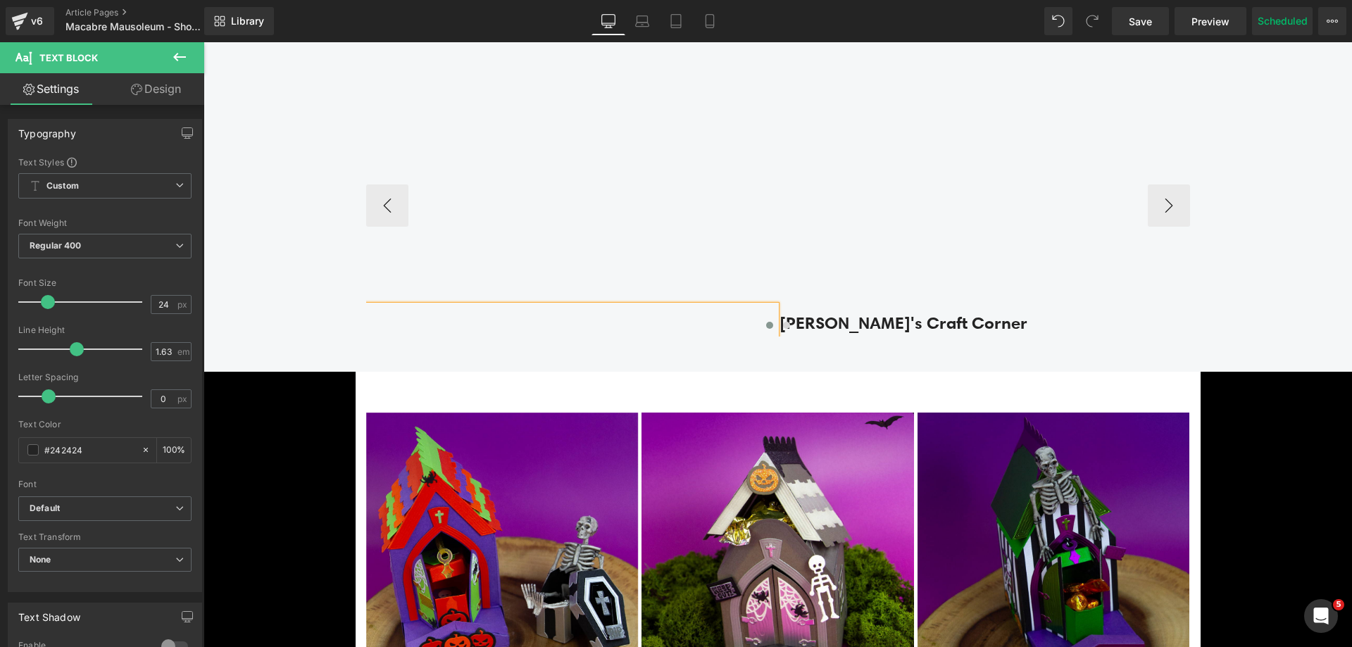
click at [456, 321] on div at bounding box center [778, 328] width 824 height 20
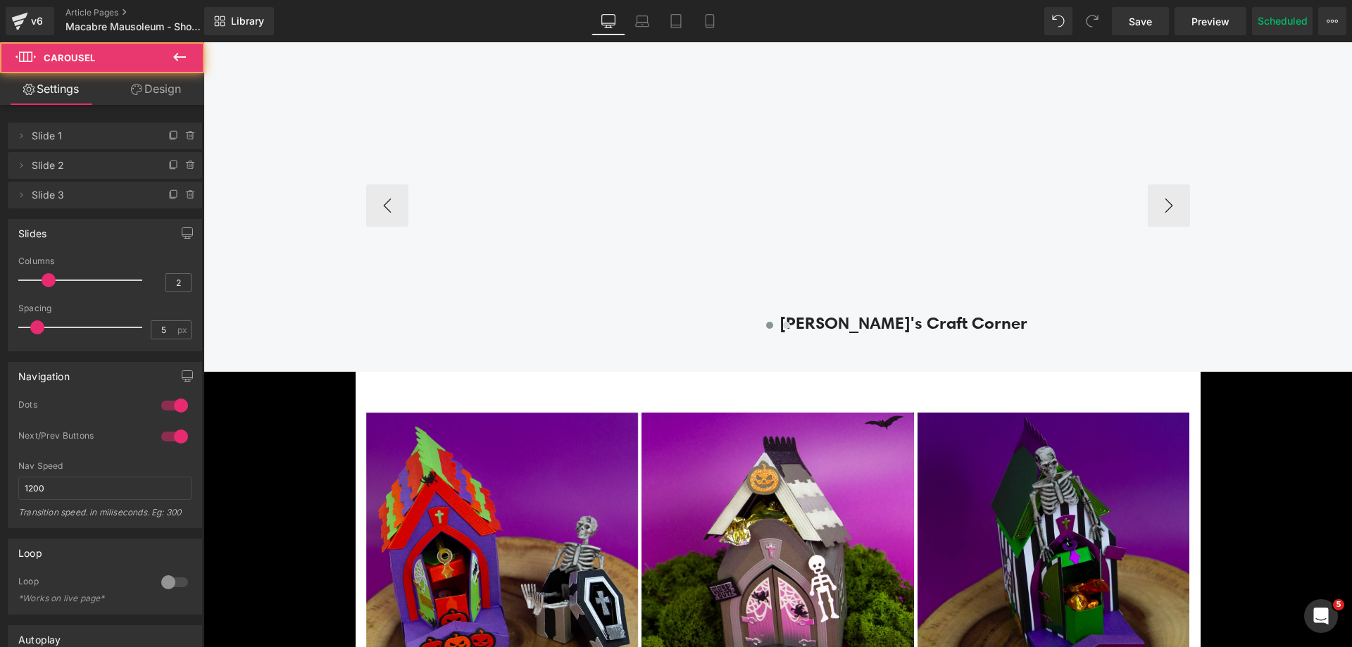
click at [415, 327] on div at bounding box center [778, 328] width 824 height 20
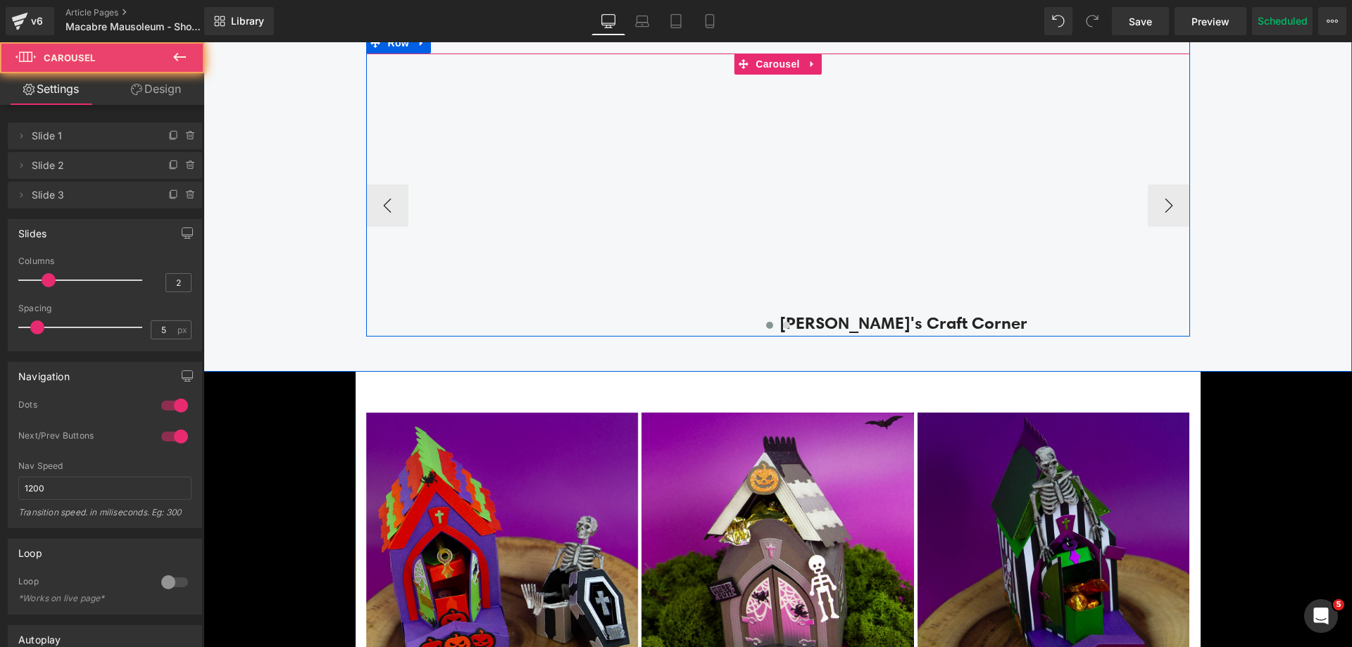
click at [404, 324] on div at bounding box center [778, 328] width 824 height 20
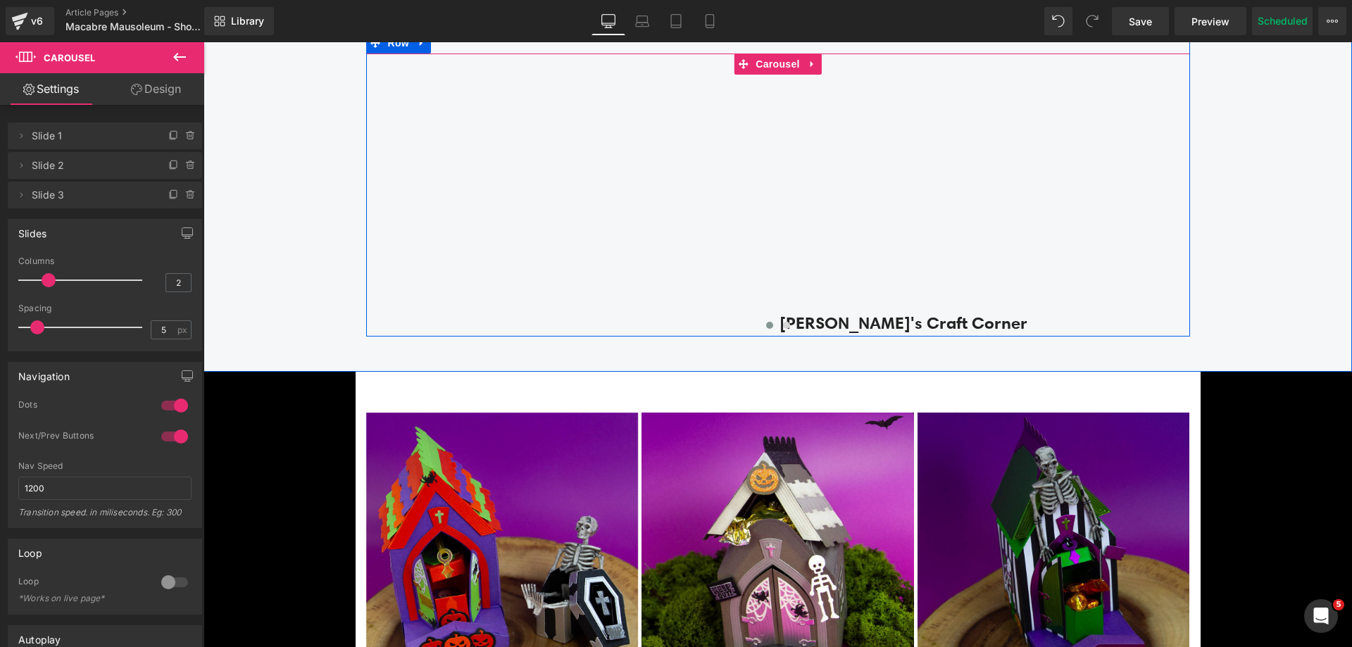
click at [375, 315] on p at bounding box center [571, 322] width 410 height 27
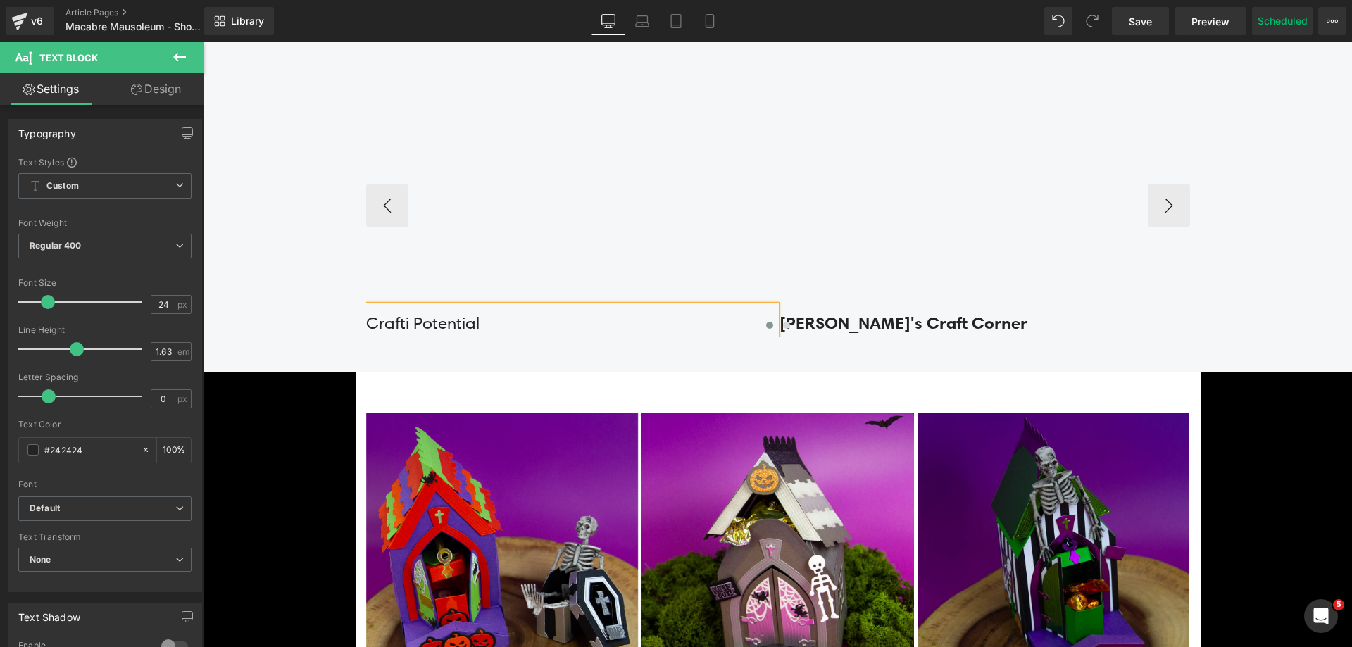
click at [434, 308] on div "Crafti Potential" at bounding box center [571, 321] width 410 height 31
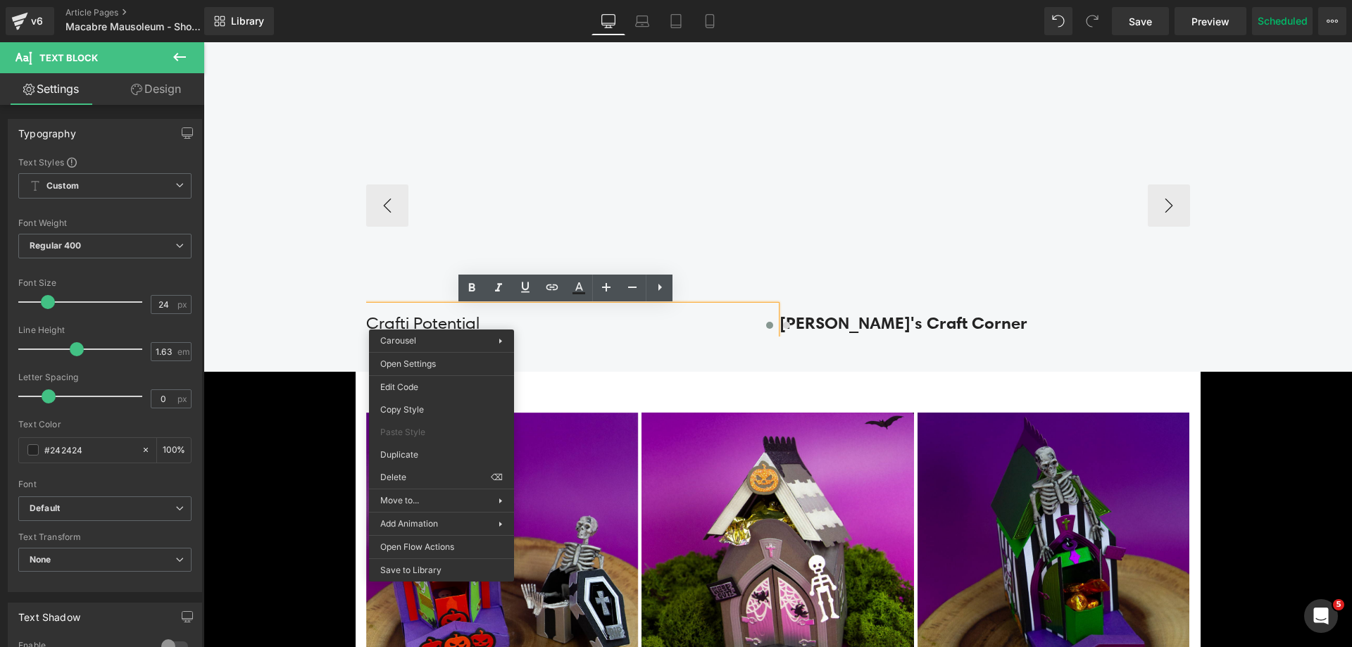
click at [841, 322] on div at bounding box center [778, 328] width 824 height 20
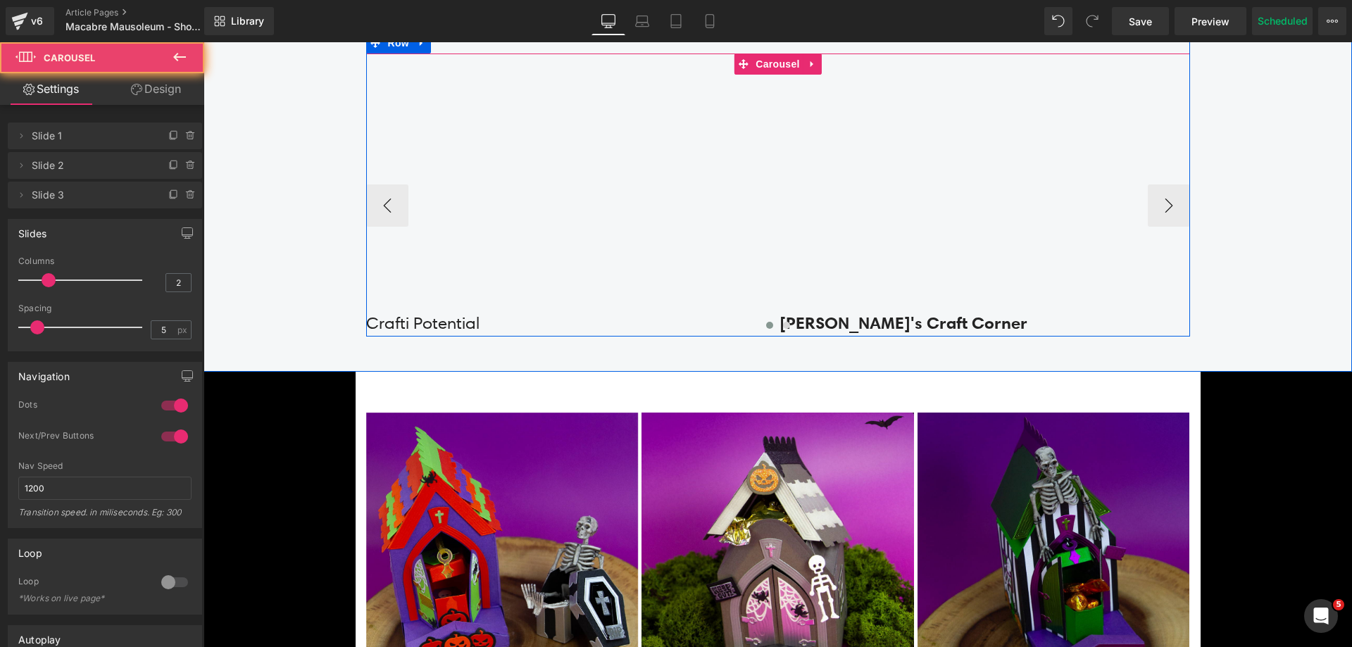
click at [858, 322] on div at bounding box center [778, 328] width 824 height 20
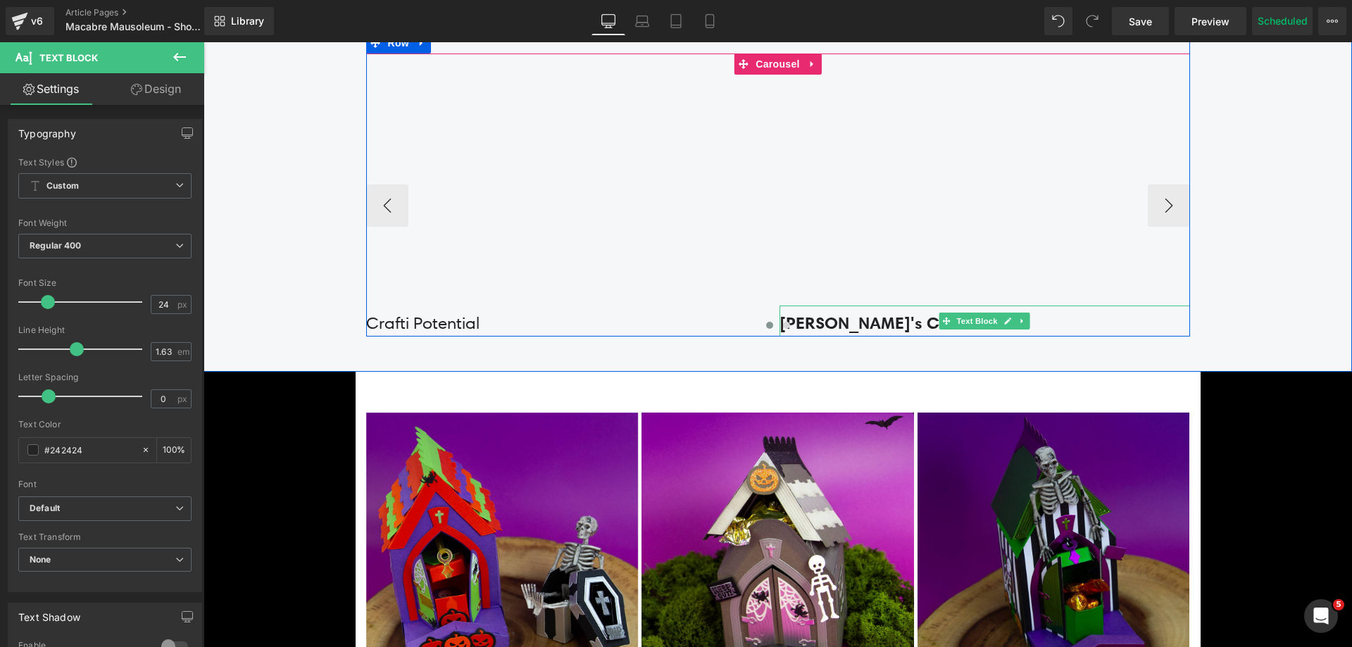
click at [883, 313] on p "[PERSON_NAME]'s Craft Corner" at bounding box center [984, 322] width 410 height 27
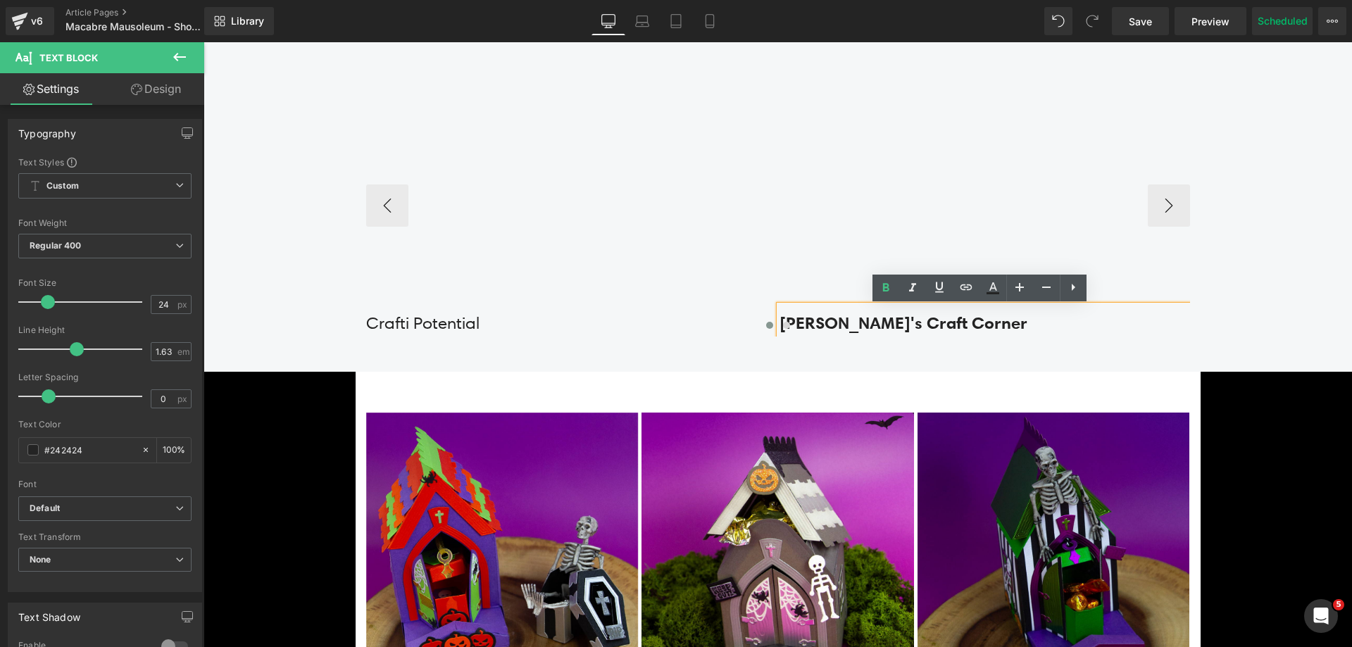
click at [455, 320] on div at bounding box center [778, 328] width 824 height 20
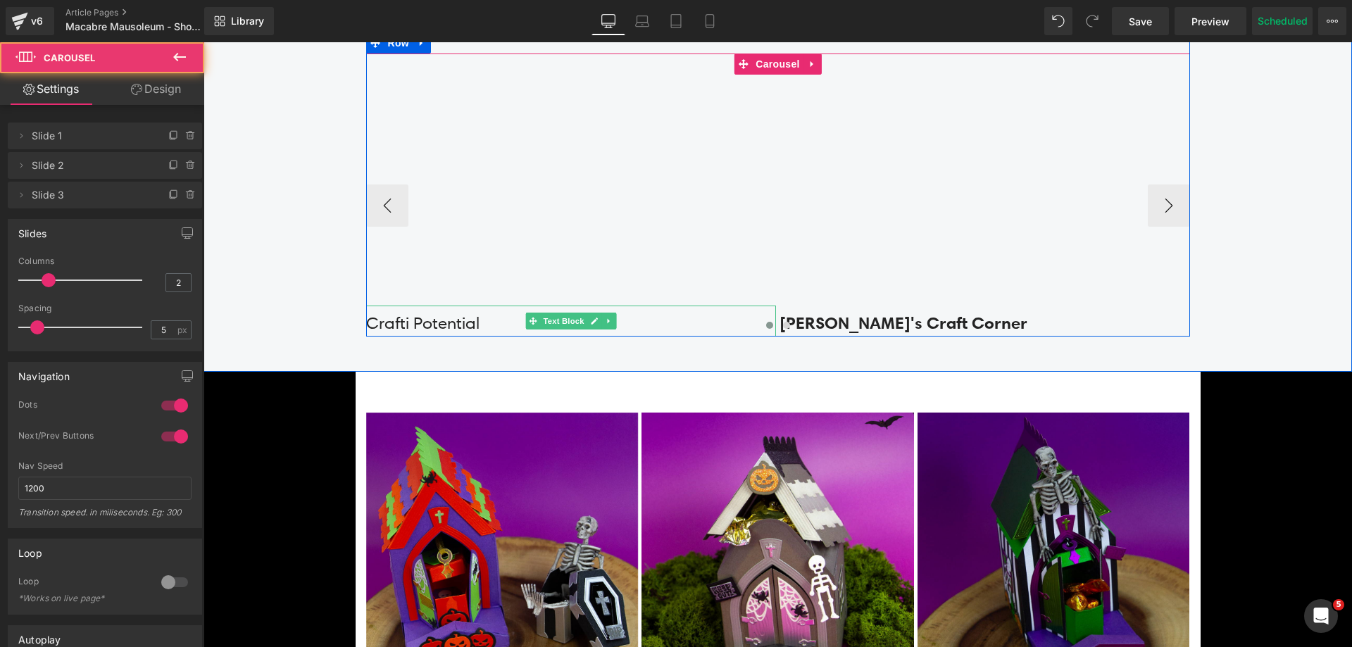
click at [446, 315] on p "Crafti Potential" at bounding box center [571, 322] width 410 height 27
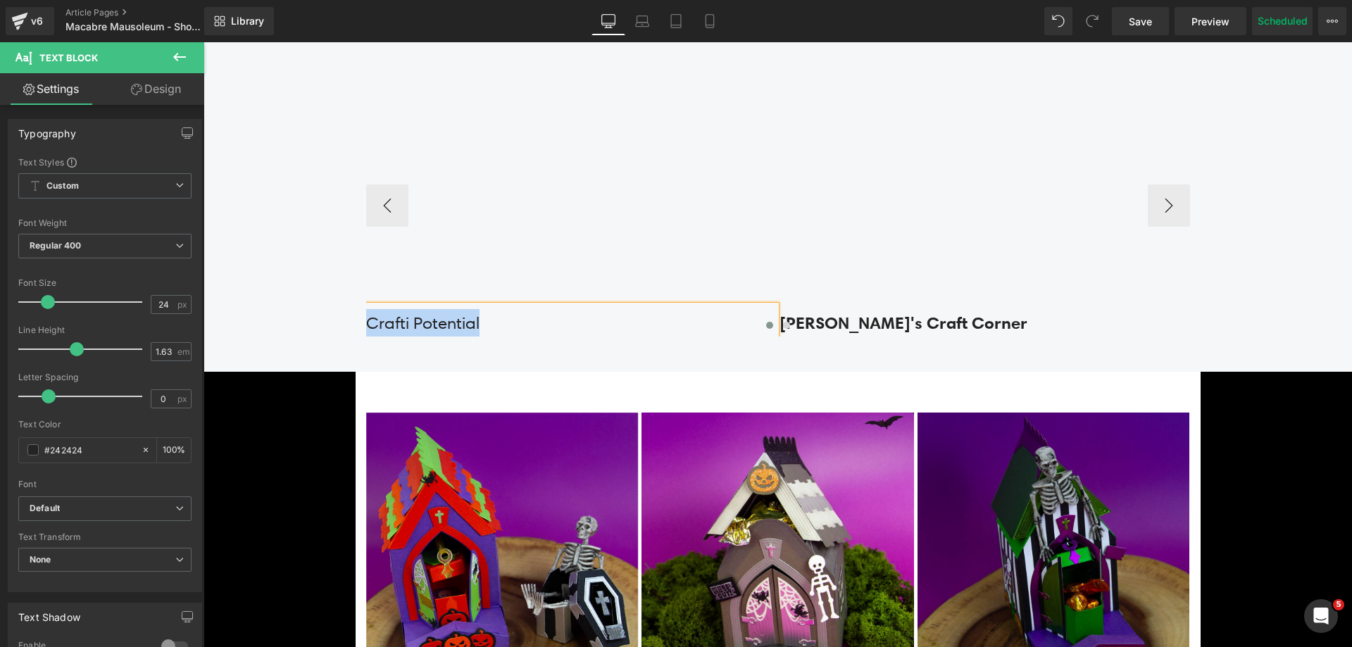
click at [448, 324] on div at bounding box center [778, 328] width 824 height 20
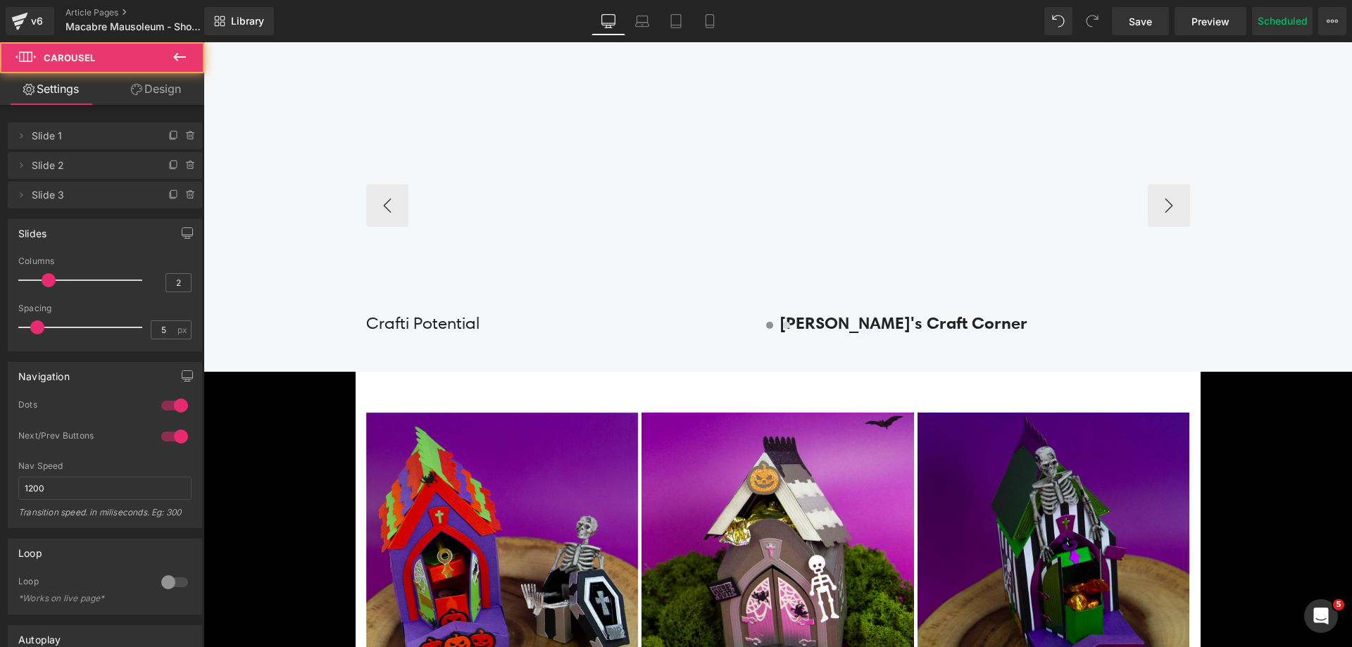
click at [453, 315] on p "Crafti Potential" at bounding box center [571, 322] width 410 height 27
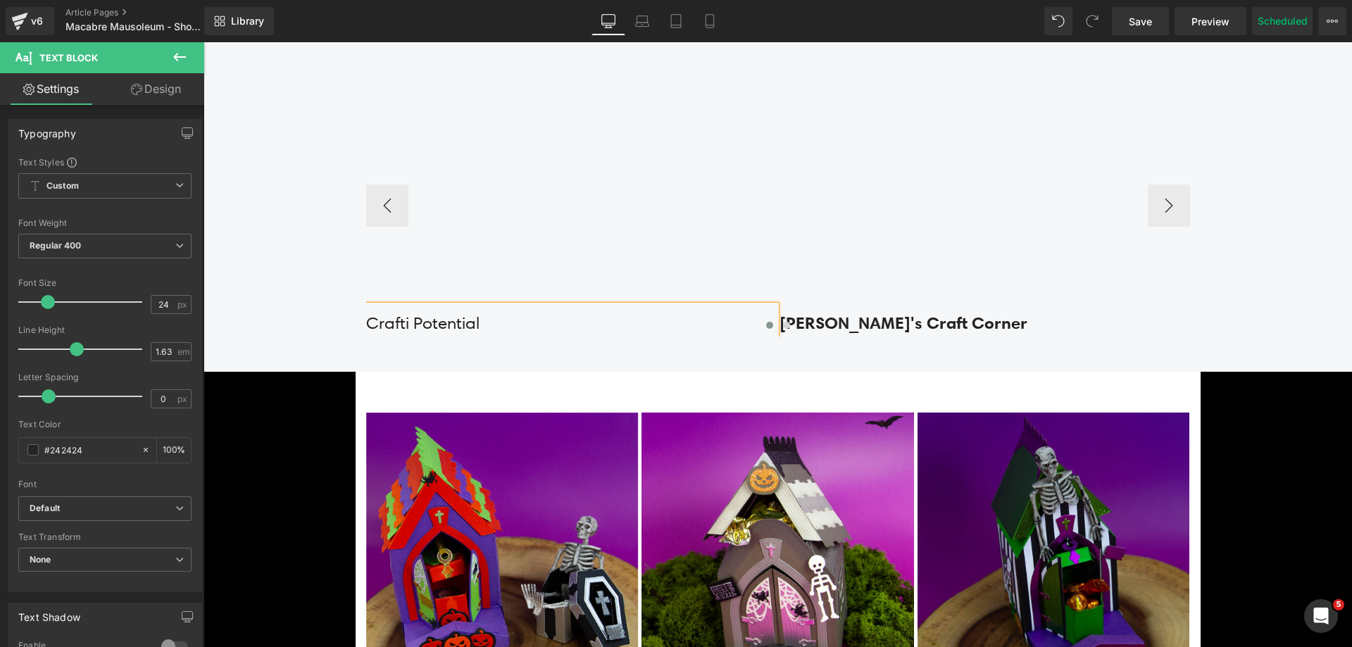
click at [467, 322] on div at bounding box center [778, 328] width 824 height 20
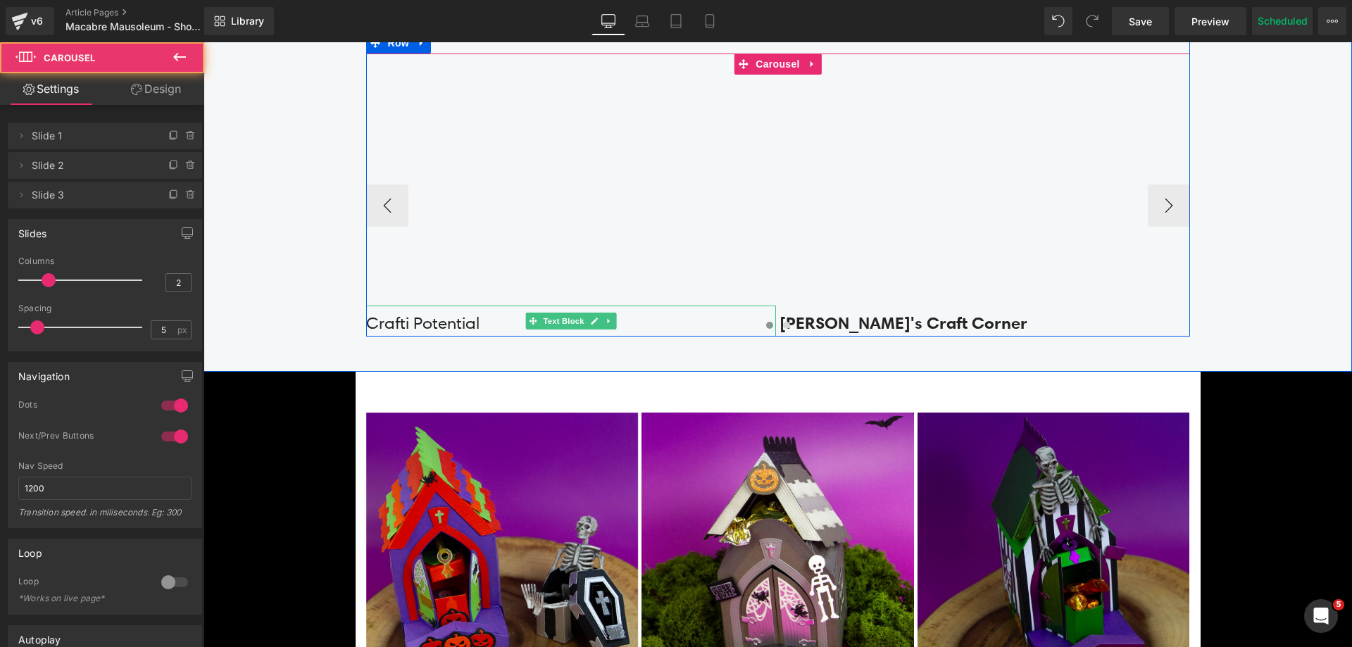
click at [461, 313] on p "Crafti Potential" at bounding box center [571, 322] width 410 height 27
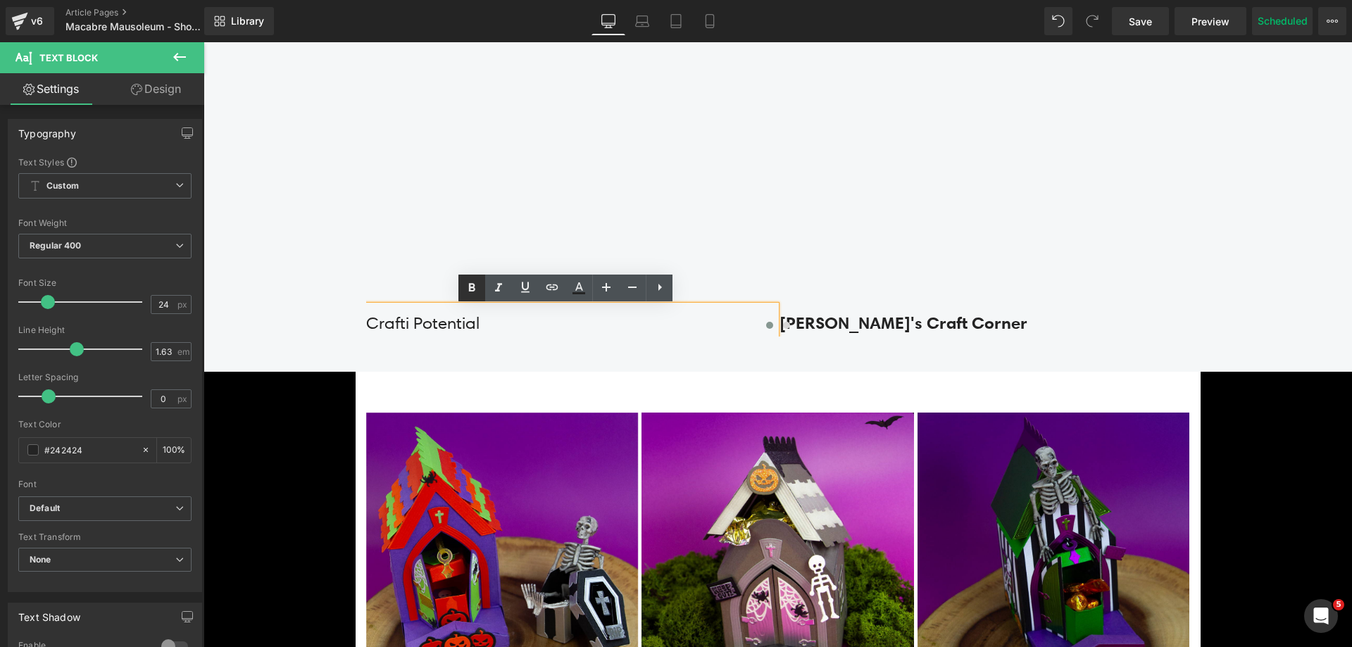
click at [472, 291] on icon at bounding box center [472, 287] width 6 height 8
drag, startPoint x: 470, startPoint y: 317, endPoint x: 363, endPoint y: 320, distance: 107.0
click at [366, 320] on div "Youtube Crafti Potential Text Block Youtube Rosh's Craft Corner Text Block Yout…" at bounding box center [778, 206] width 824 height 262
click at [474, 289] on icon at bounding box center [472, 287] width 6 height 8
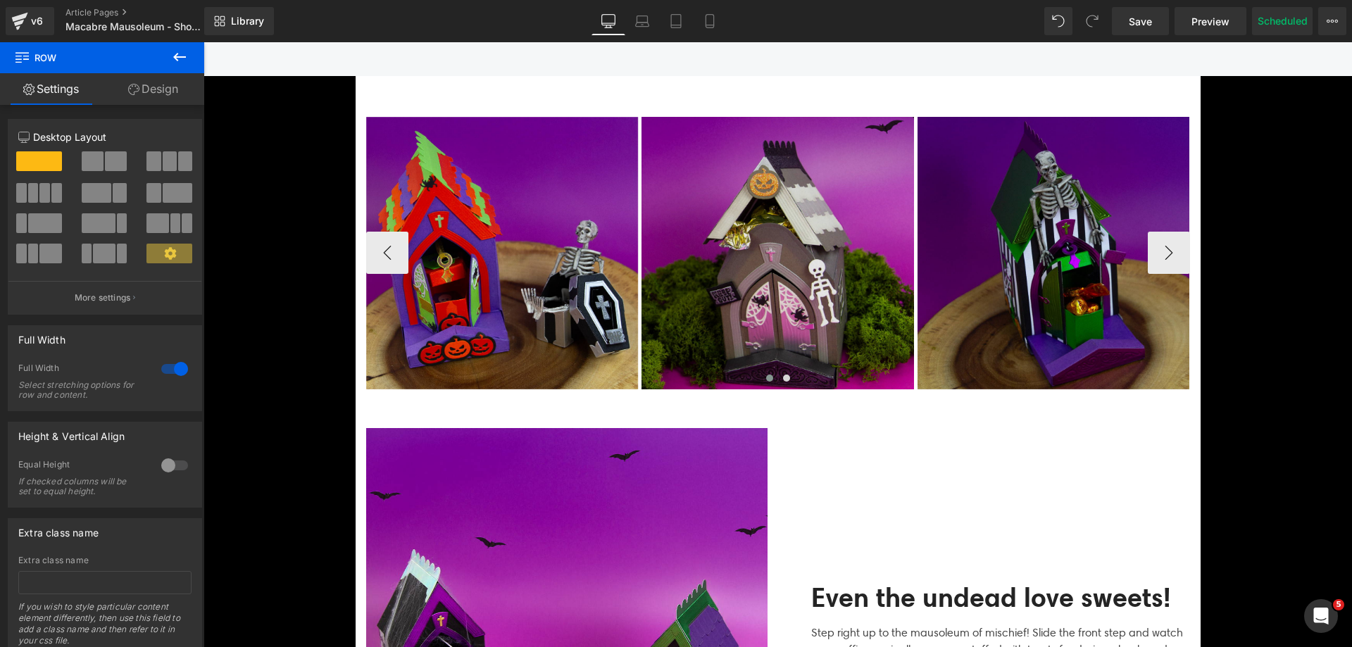
scroll to position [2644, 0]
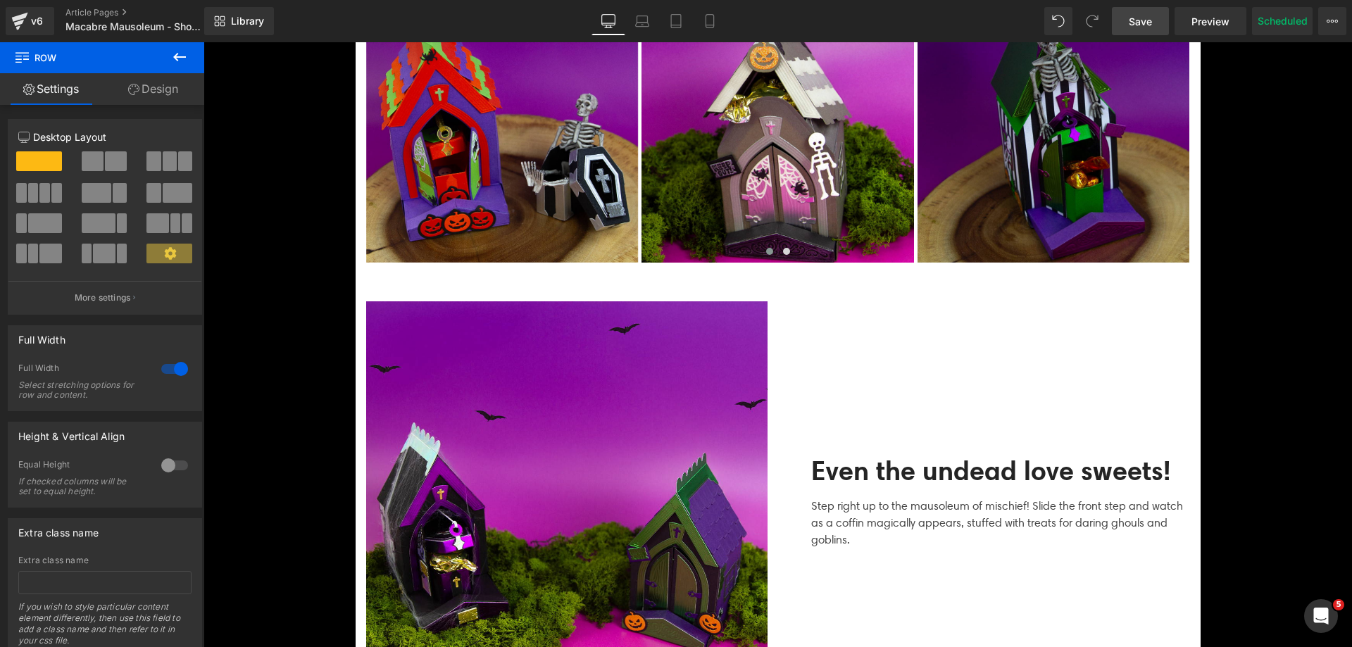
click at [1138, 15] on span "Save" at bounding box center [1139, 21] width 23 height 15
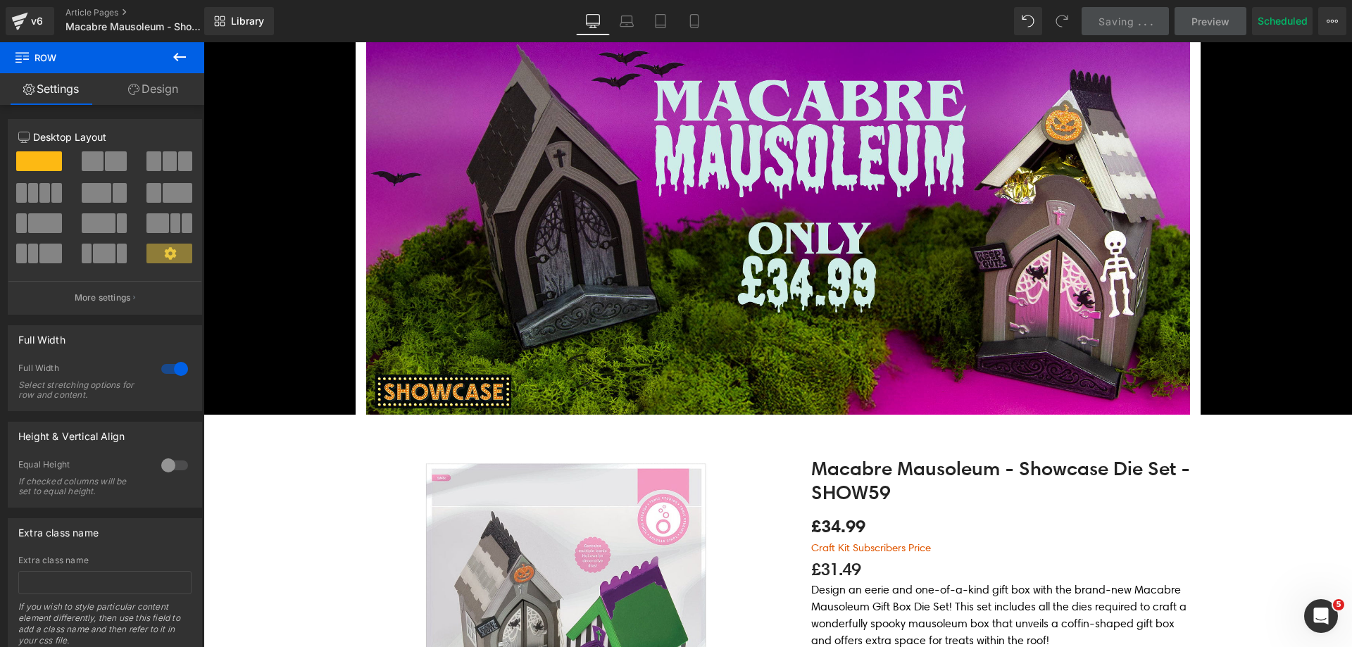
scroll to position [0, 0]
